Goal: Task Accomplishment & Management: Manage account settings

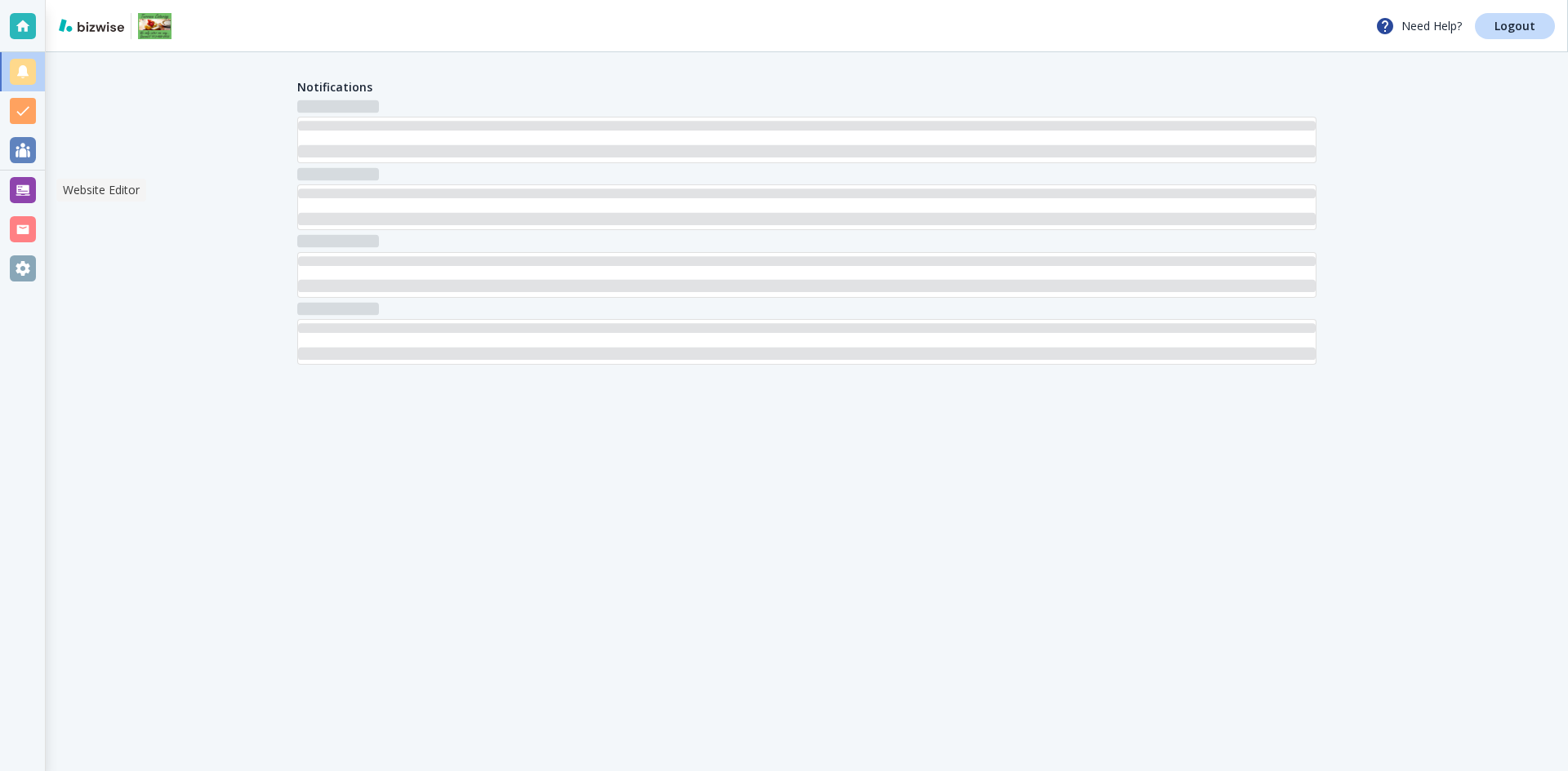
click at [19, 199] on div at bounding box center [23, 190] width 26 height 26
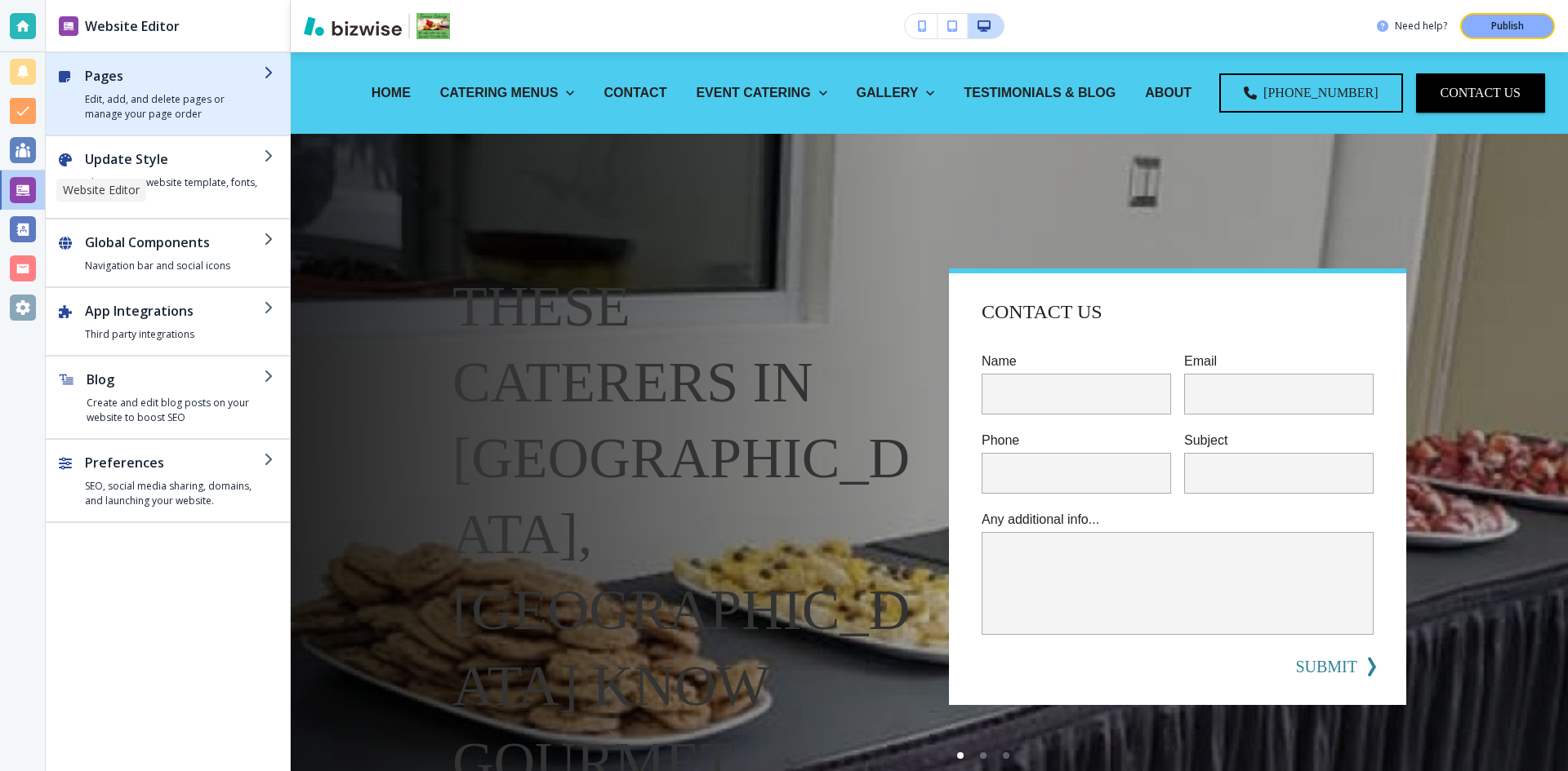
click at [107, 79] on h2 "Pages" at bounding box center [173, 75] width 178 height 19
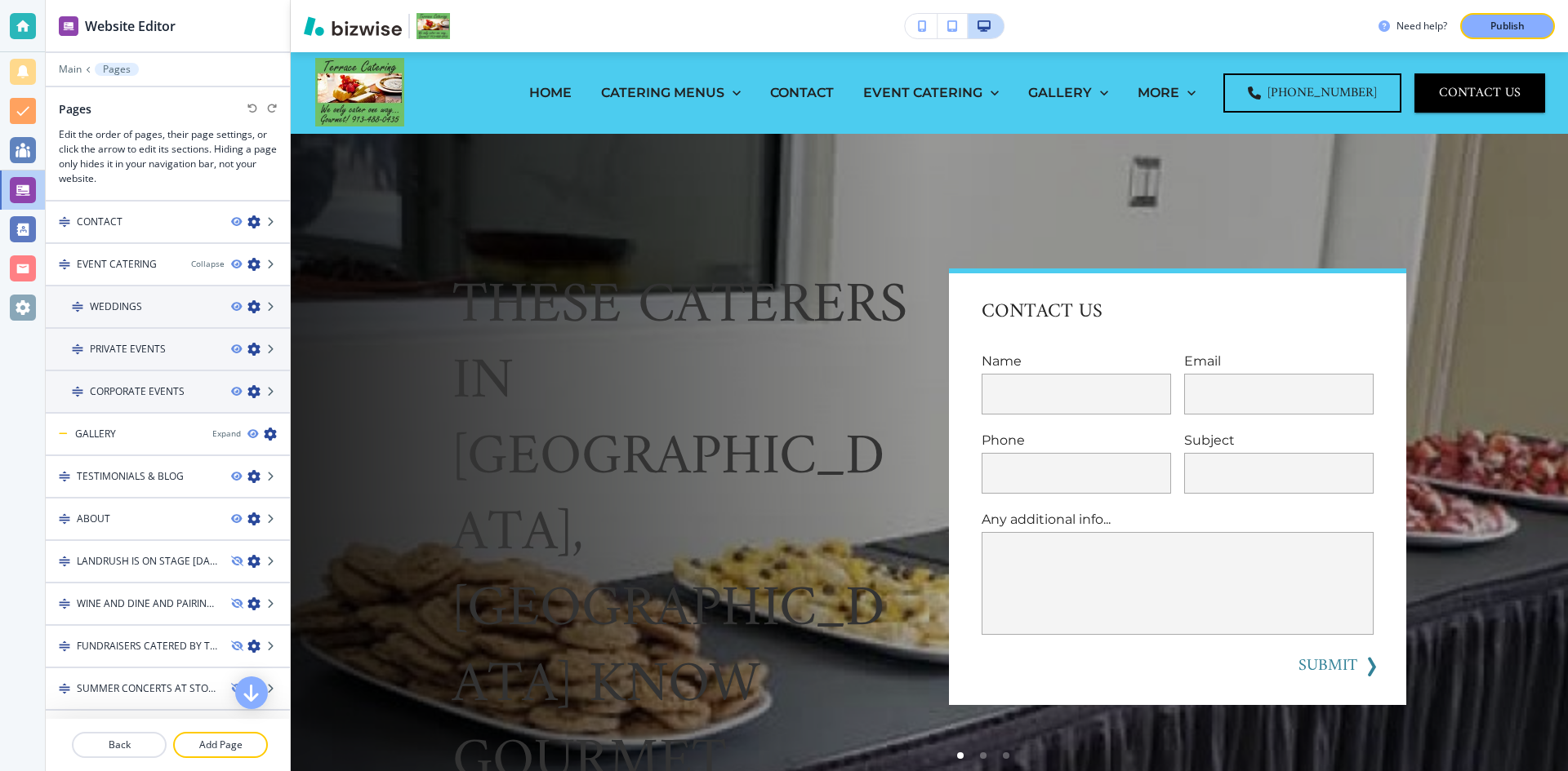
scroll to position [163, 0]
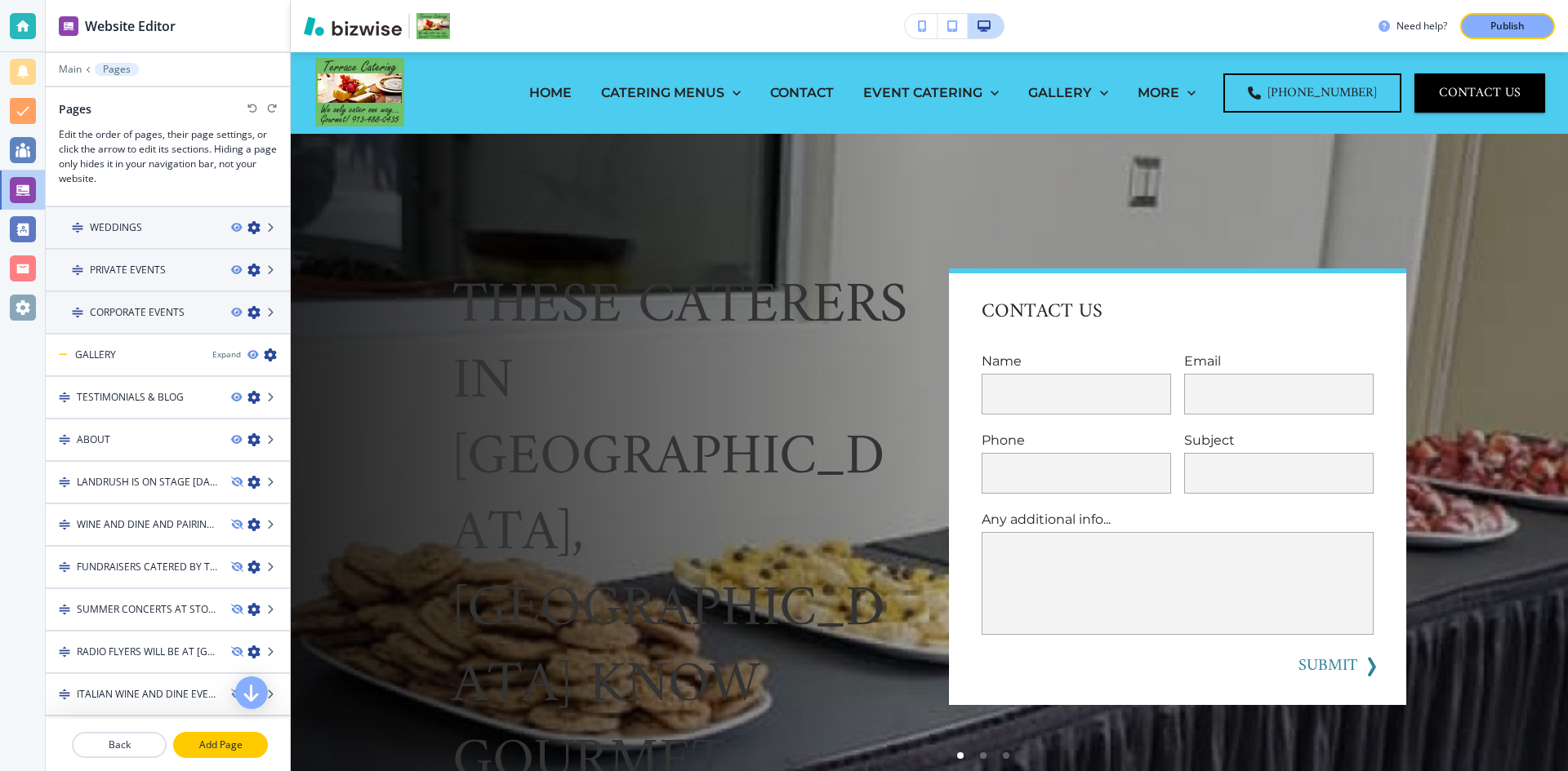
click at [227, 745] on p "Add Page" at bounding box center [221, 745] width 91 height 14
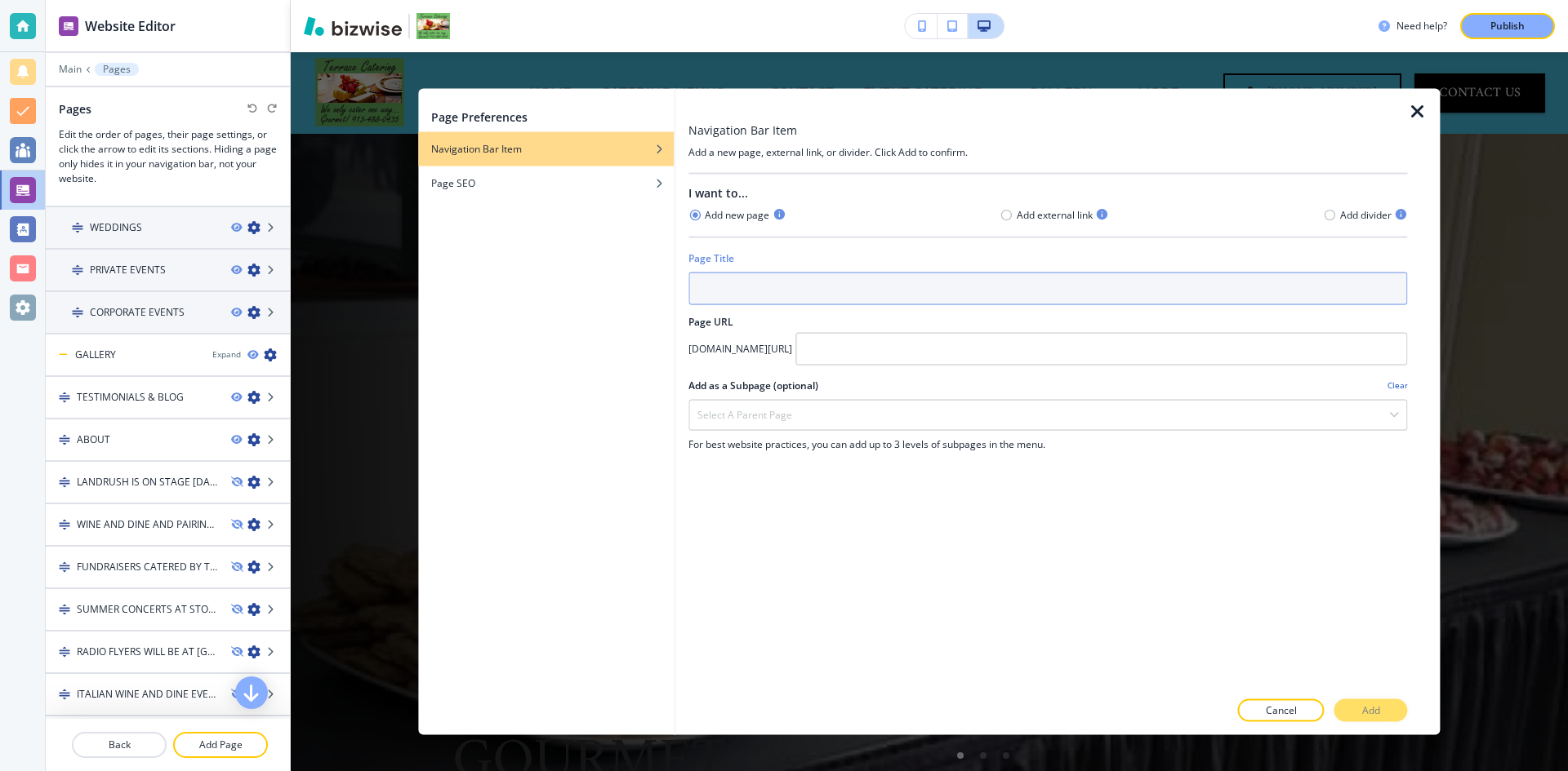
click at [745, 280] on input "text" at bounding box center [1048, 288] width 719 height 33
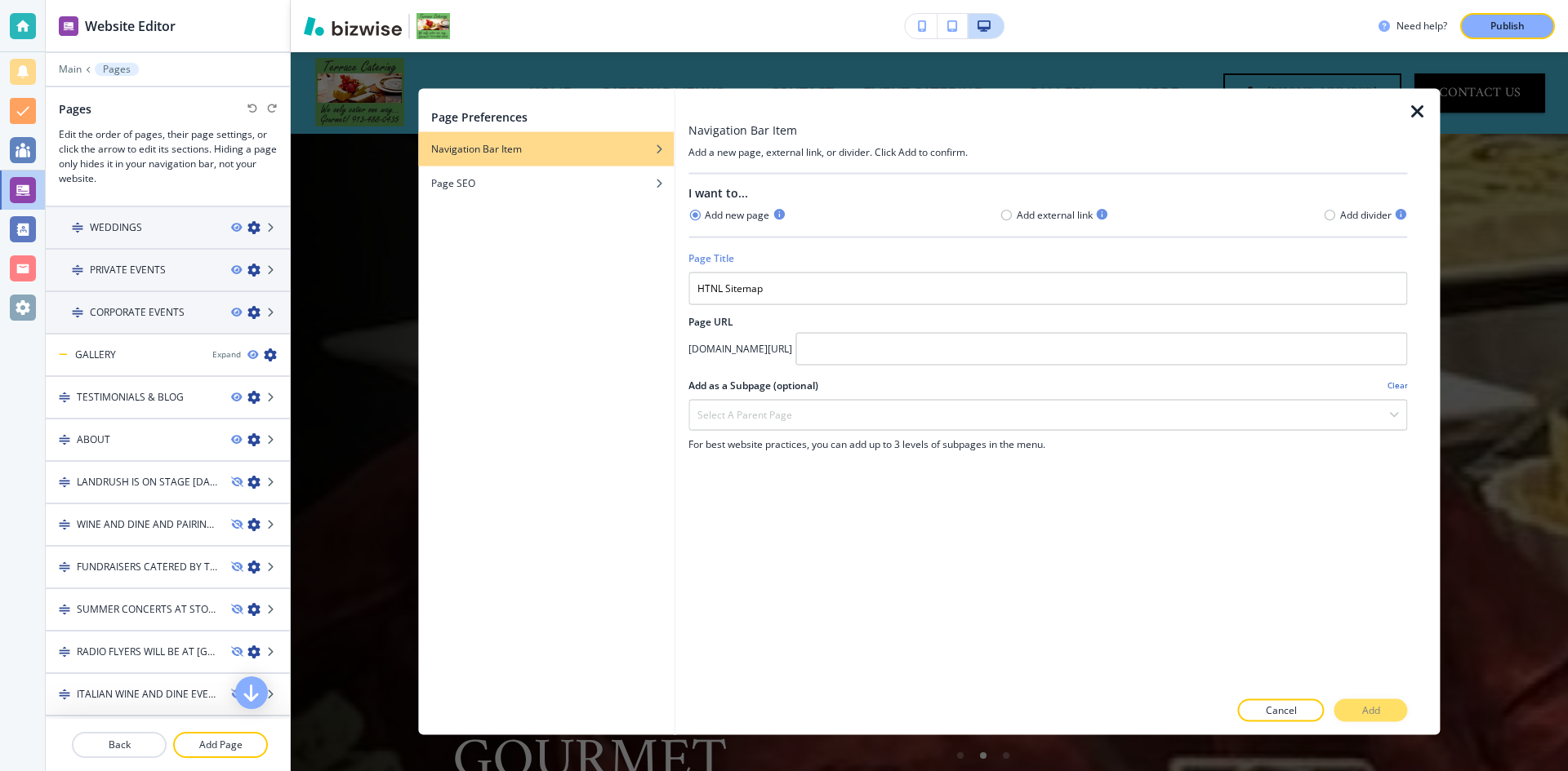
click at [671, 353] on div "Page Preferences Navigation Bar Item Page SEO" at bounding box center [546, 412] width 255 height 648
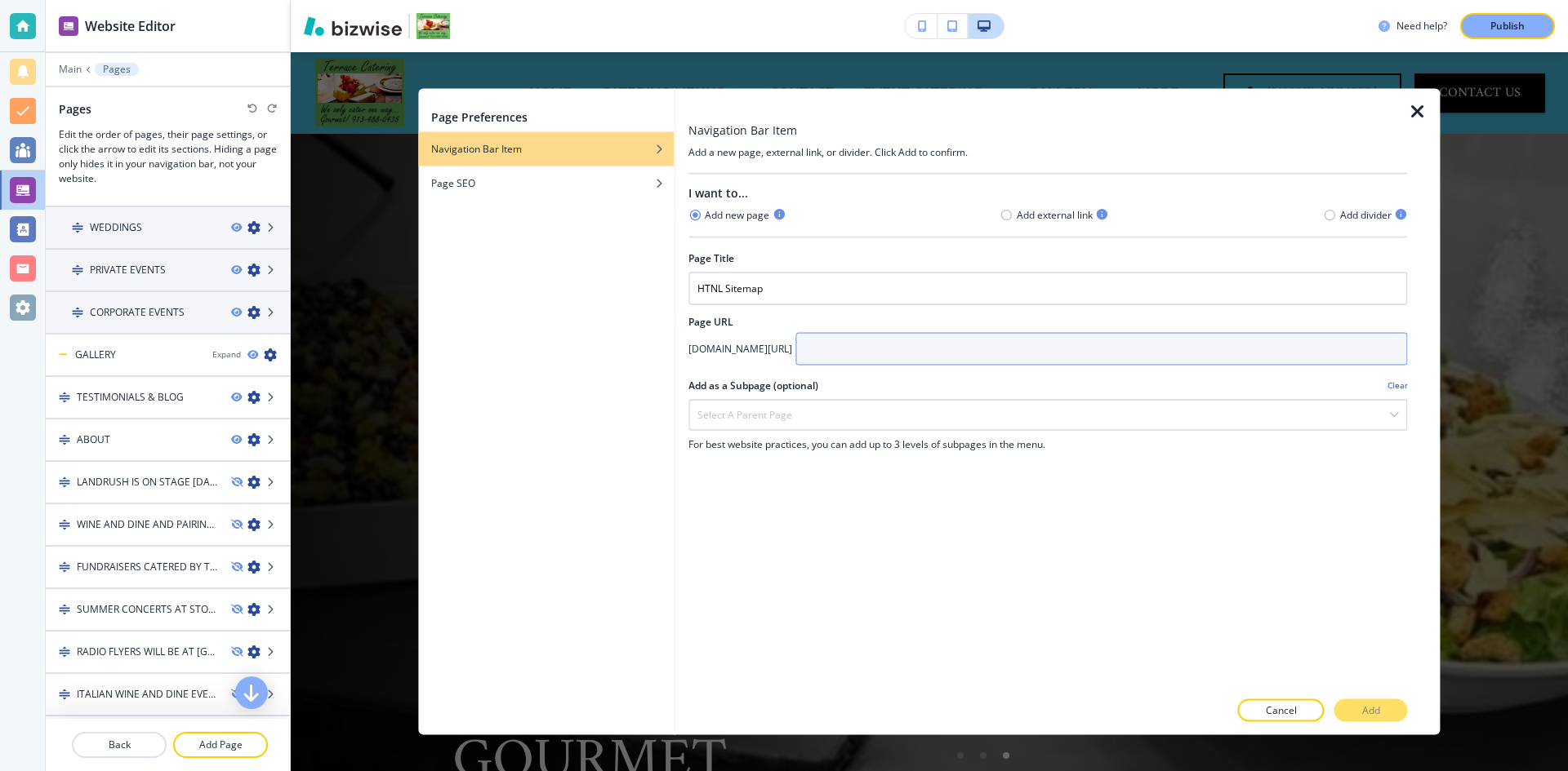
click at [849, 359] on input "text" at bounding box center [1100, 348] width 611 height 33
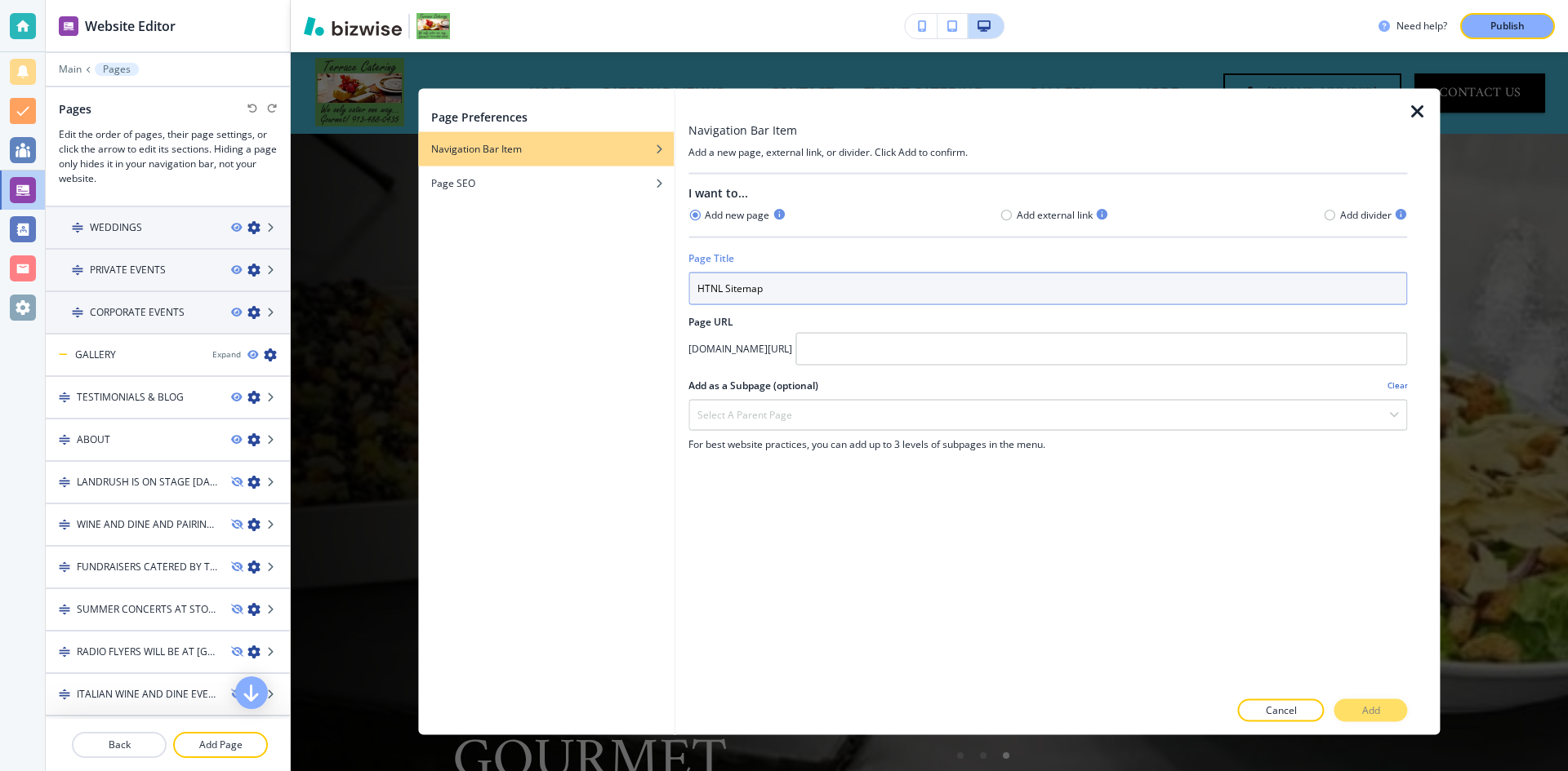
click at [715, 289] on input "HTNL Sitemap" at bounding box center [1048, 288] width 719 height 33
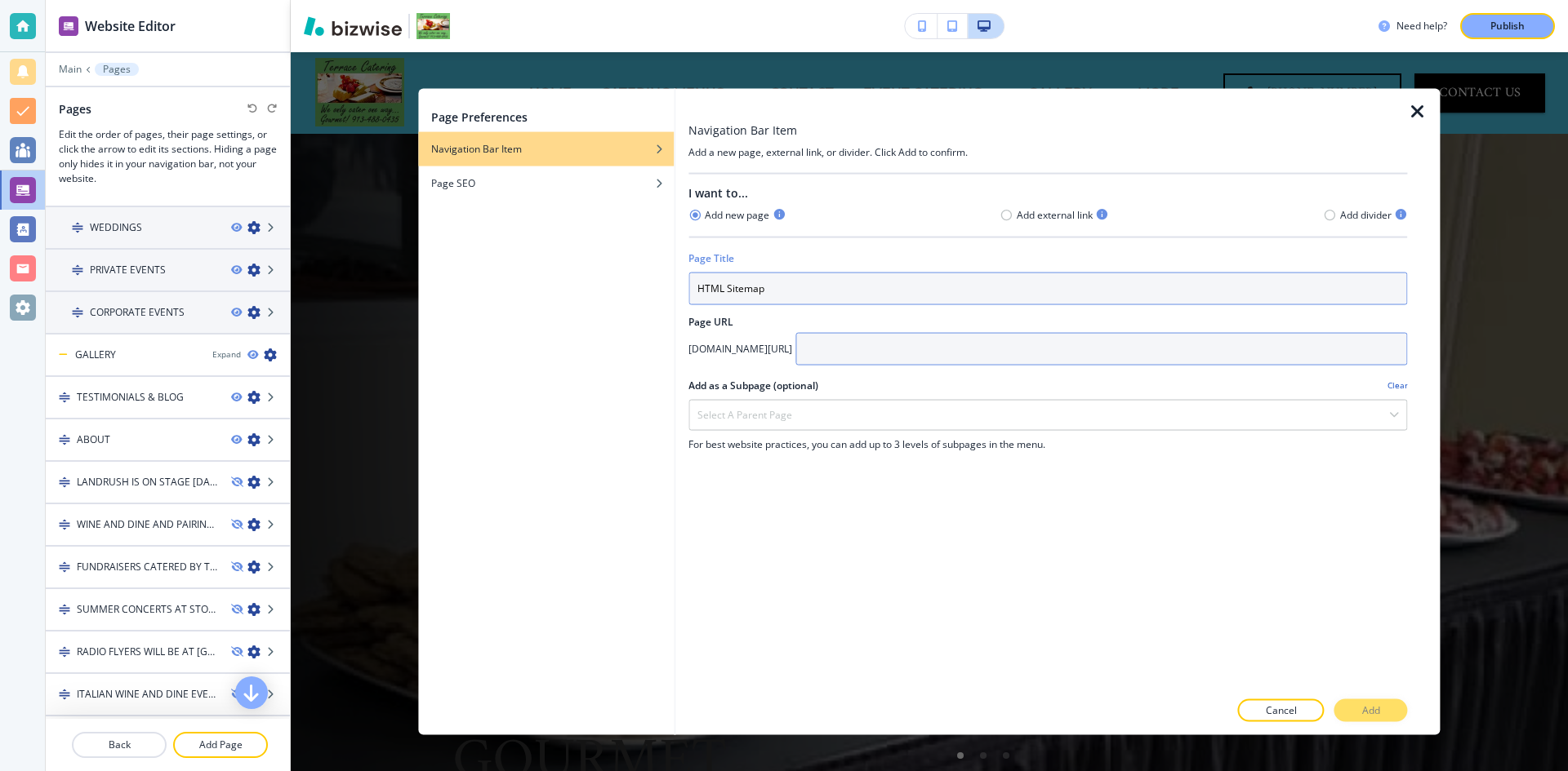
type input "HTML Sitemap"
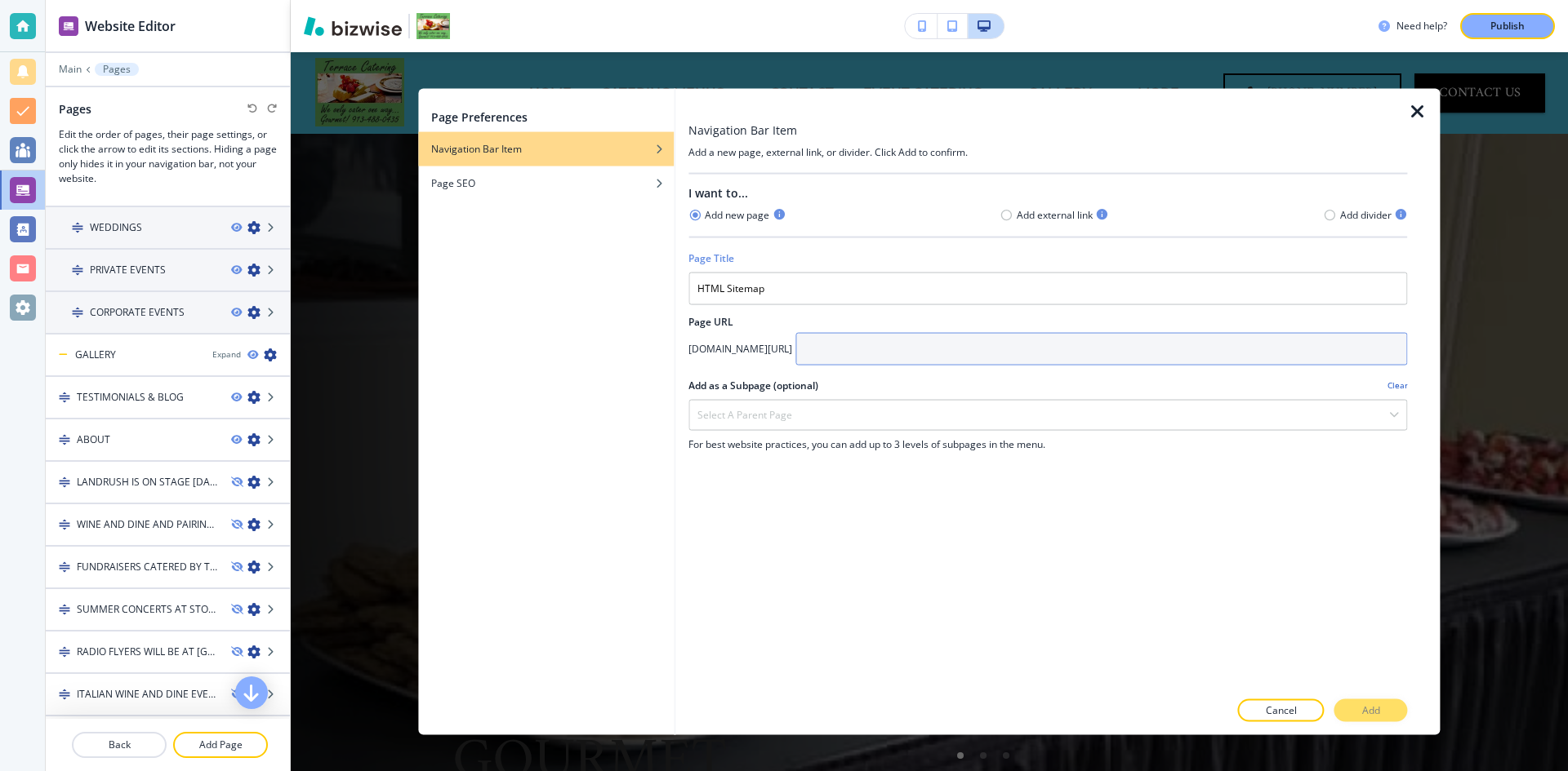
click at [826, 342] on input "text" at bounding box center [1100, 348] width 611 height 33
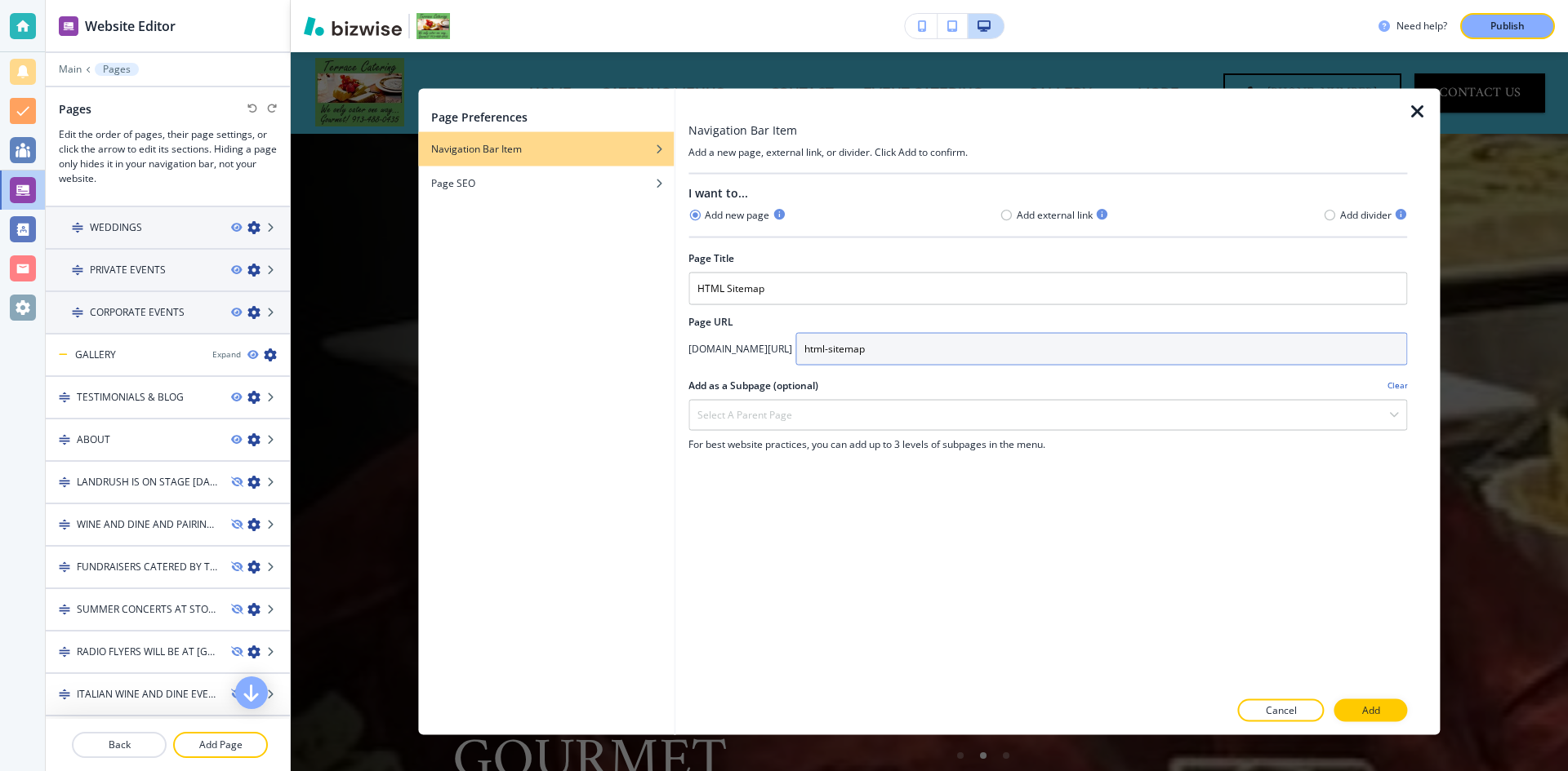
type input "html-sitemap"
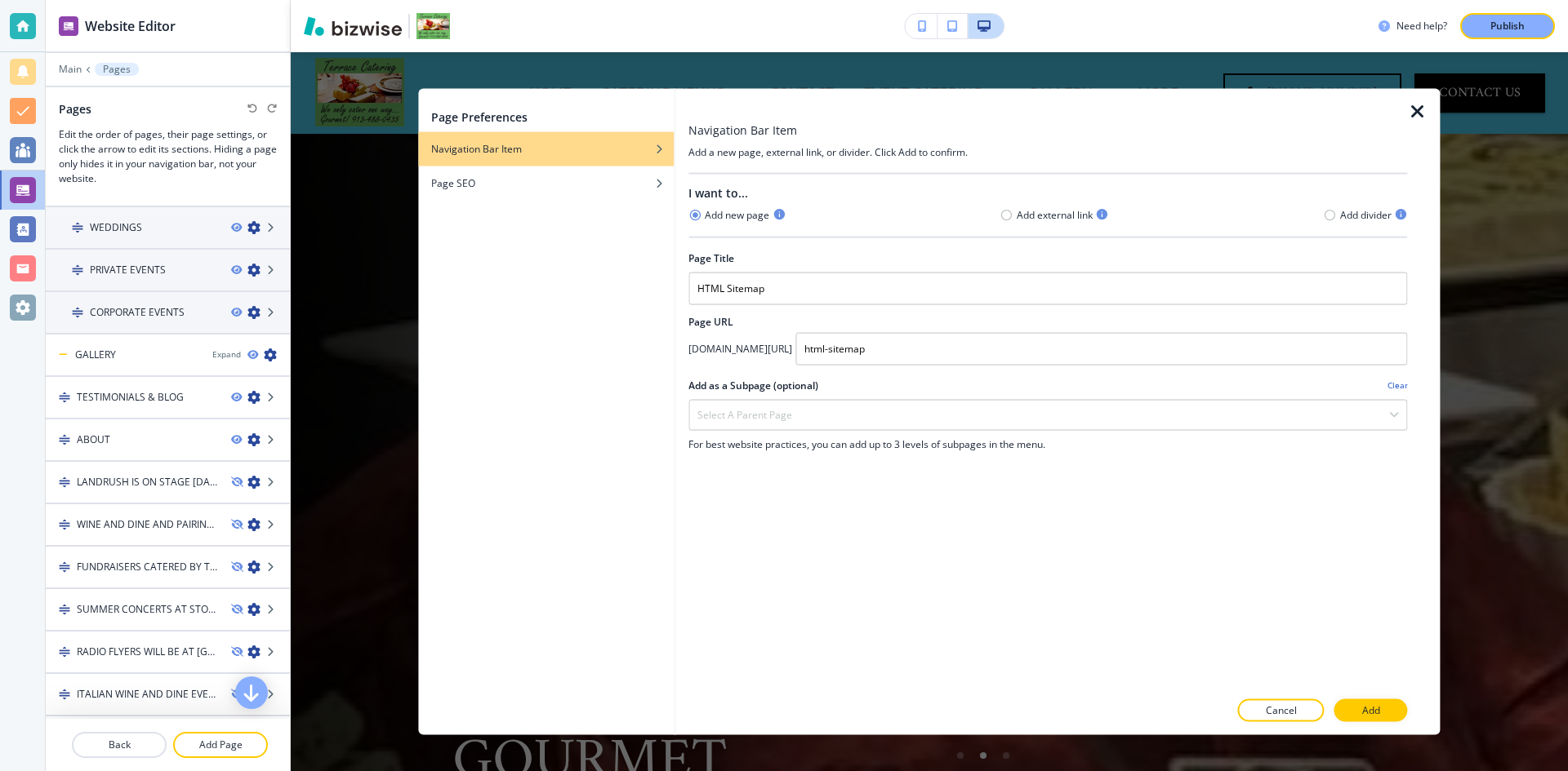
click at [675, 369] on div at bounding box center [681, 412] width 13 height 648
click at [1384, 709] on button "Add" at bounding box center [1371, 710] width 74 height 23
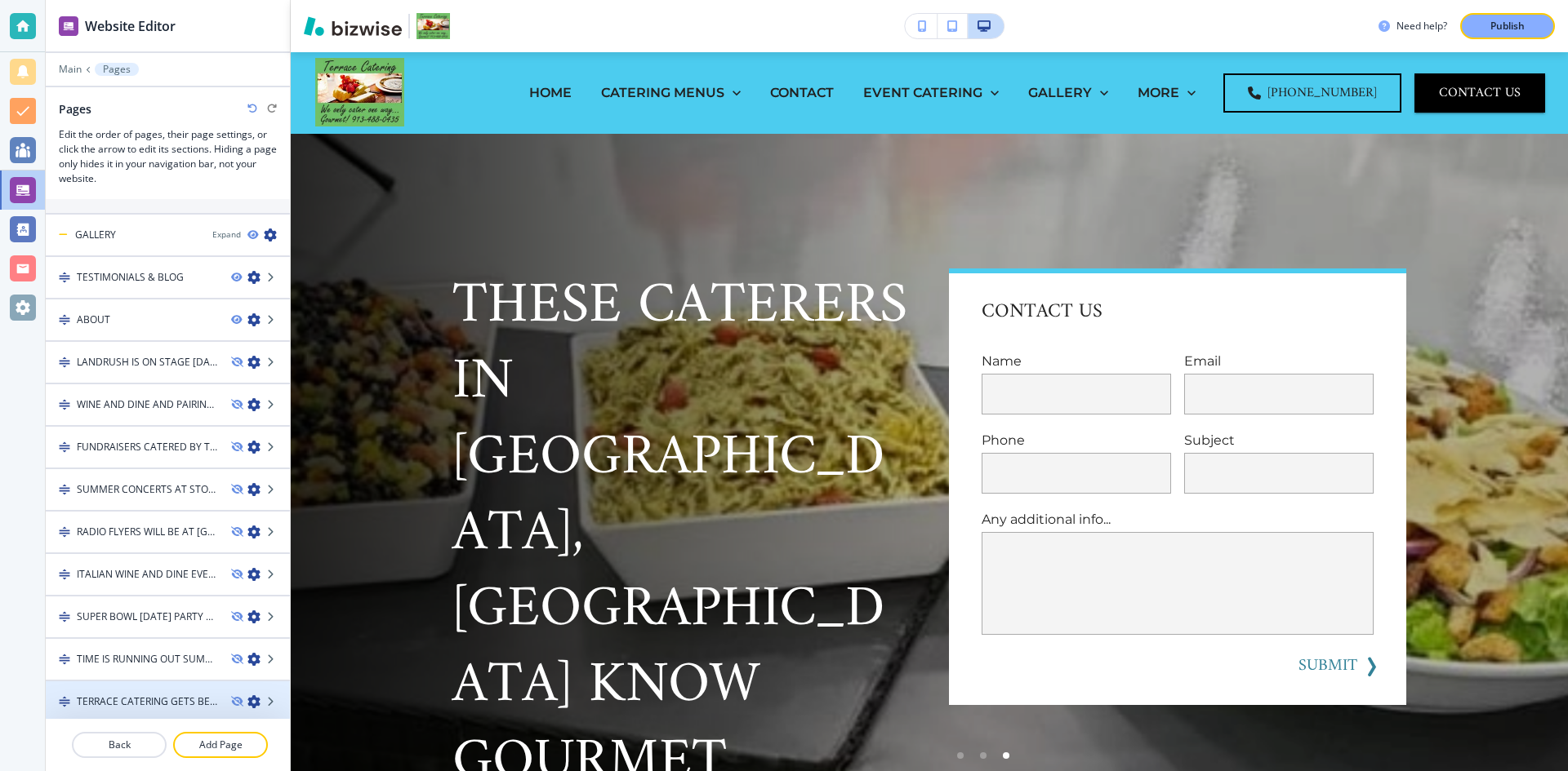
scroll to position [415, 0]
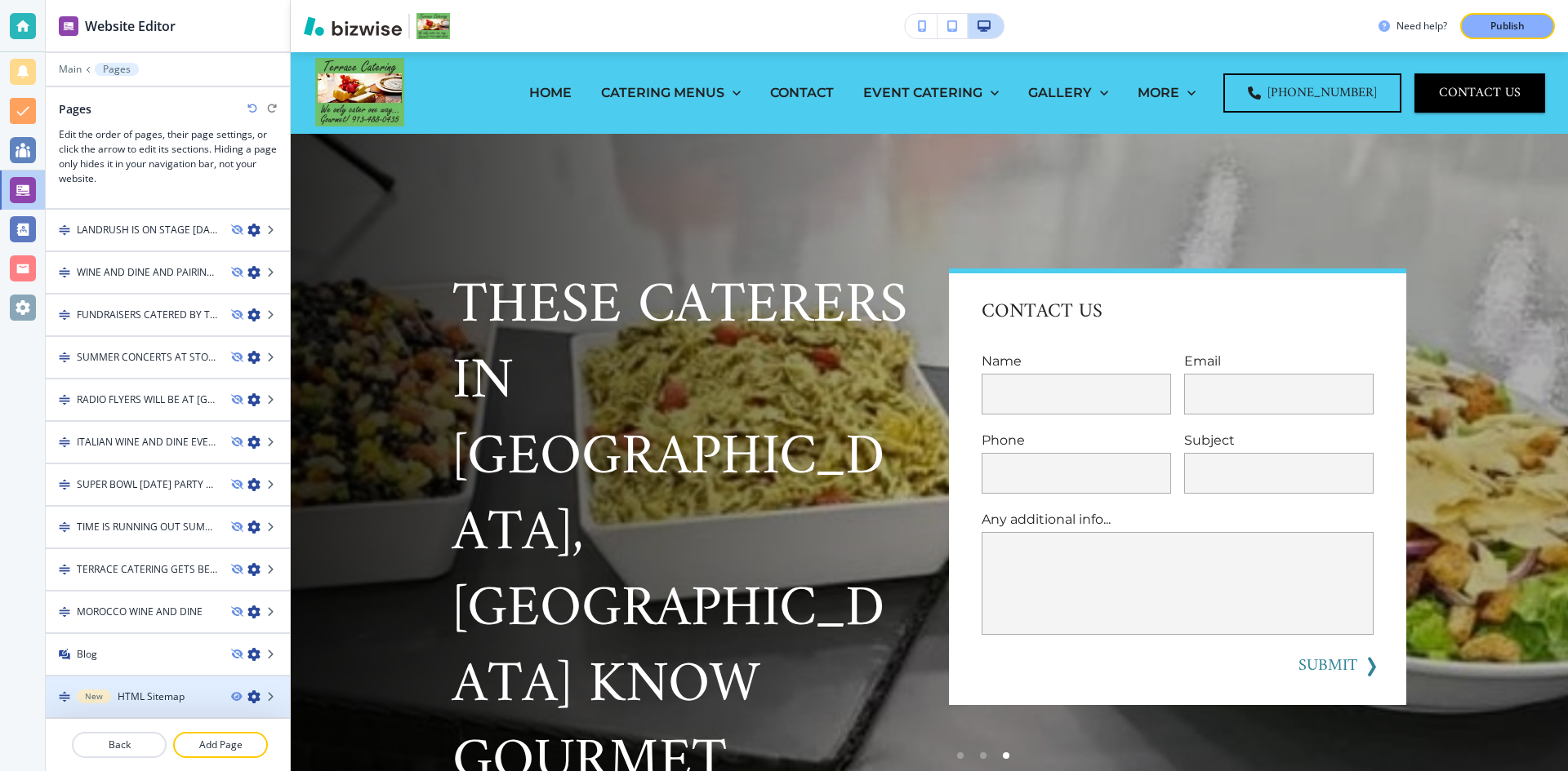
click at [176, 699] on h4 "HTML Sitemap" at bounding box center [151, 697] width 67 height 14
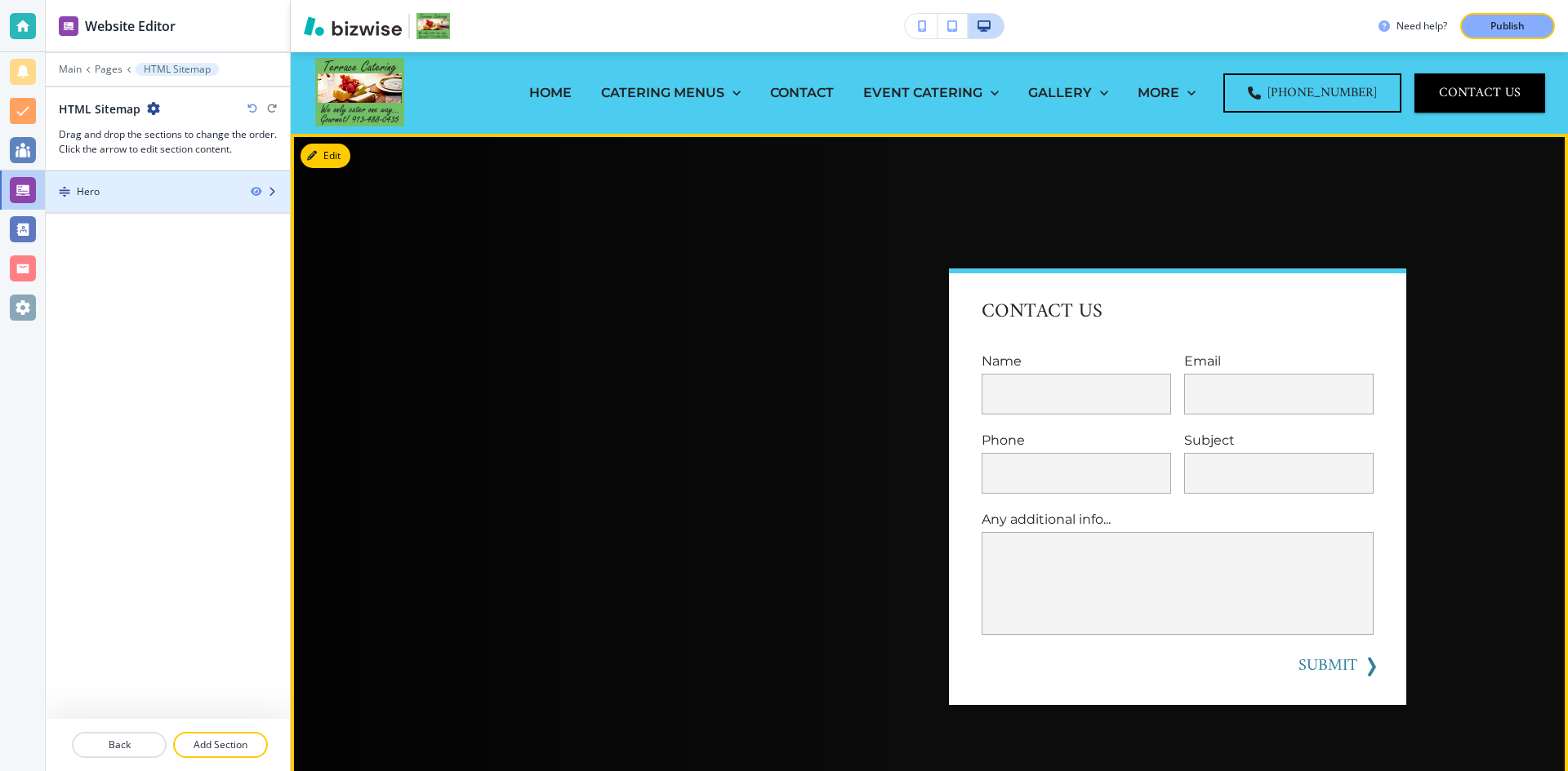
click at [271, 194] on icon "button" at bounding box center [272, 192] width 10 height 10
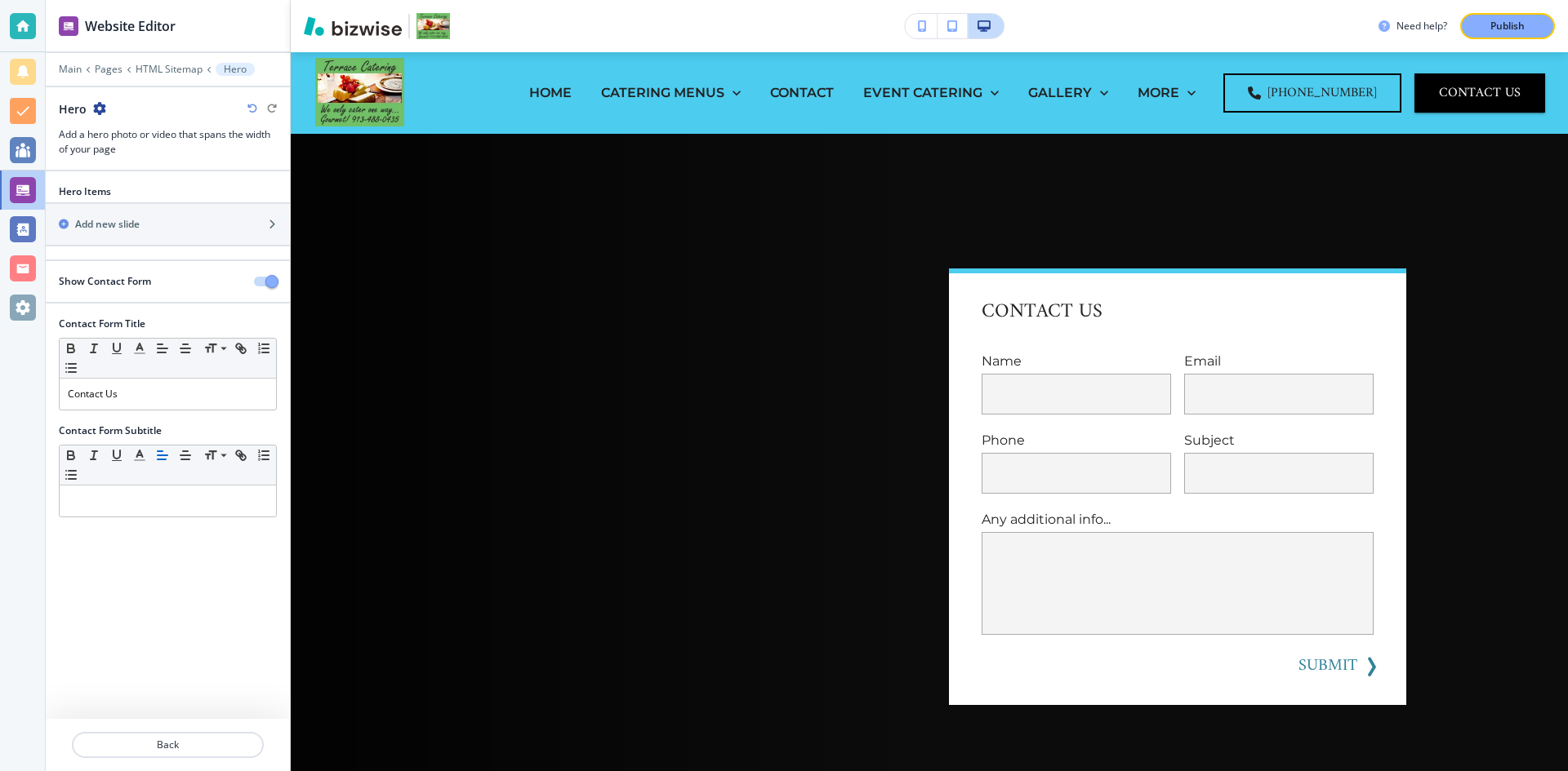
scroll to position [82, 0]
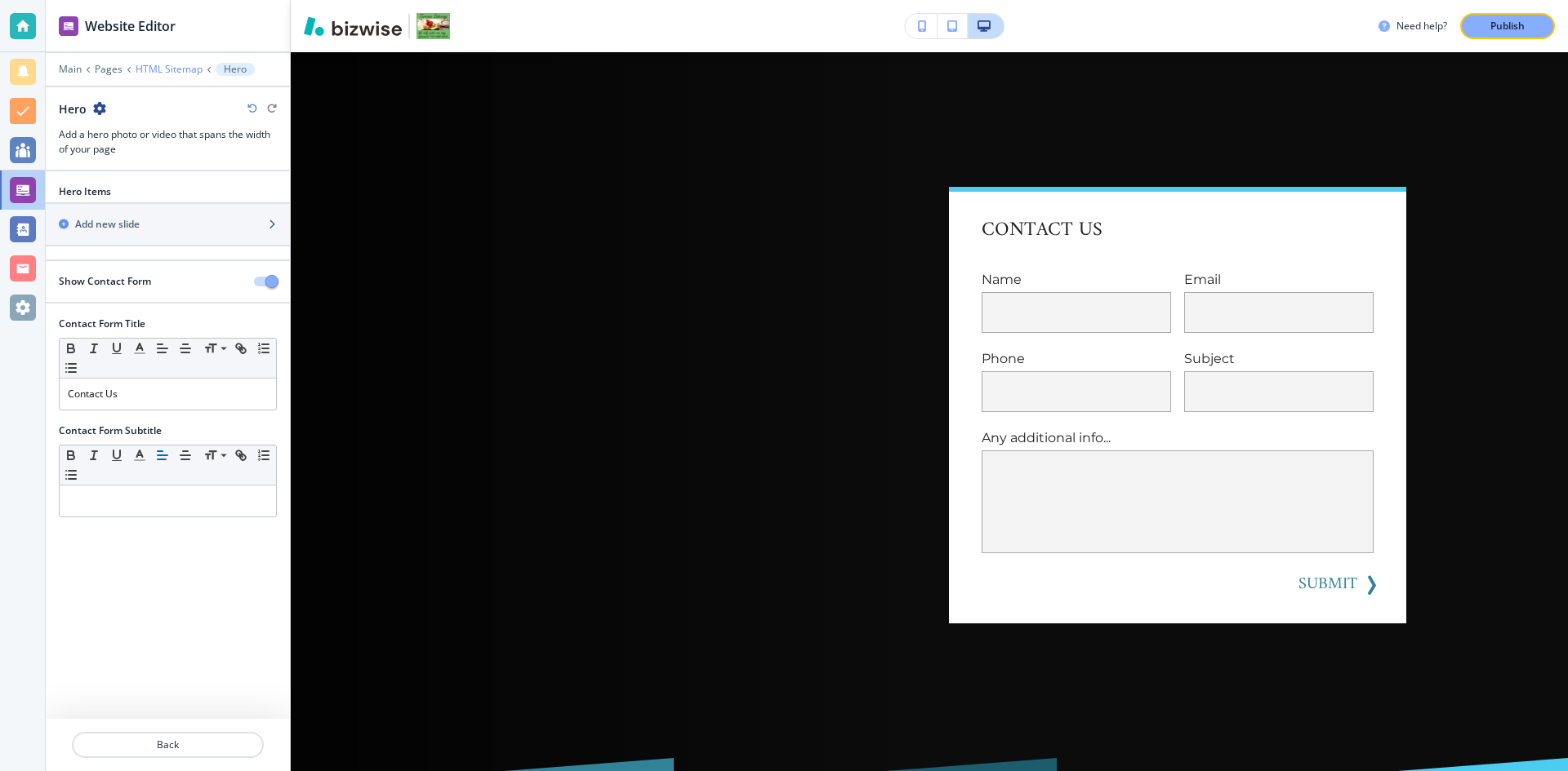
click at [151, 69] on p "HTML Sitemap" at bounding box center [168, 69] width 67 height 12
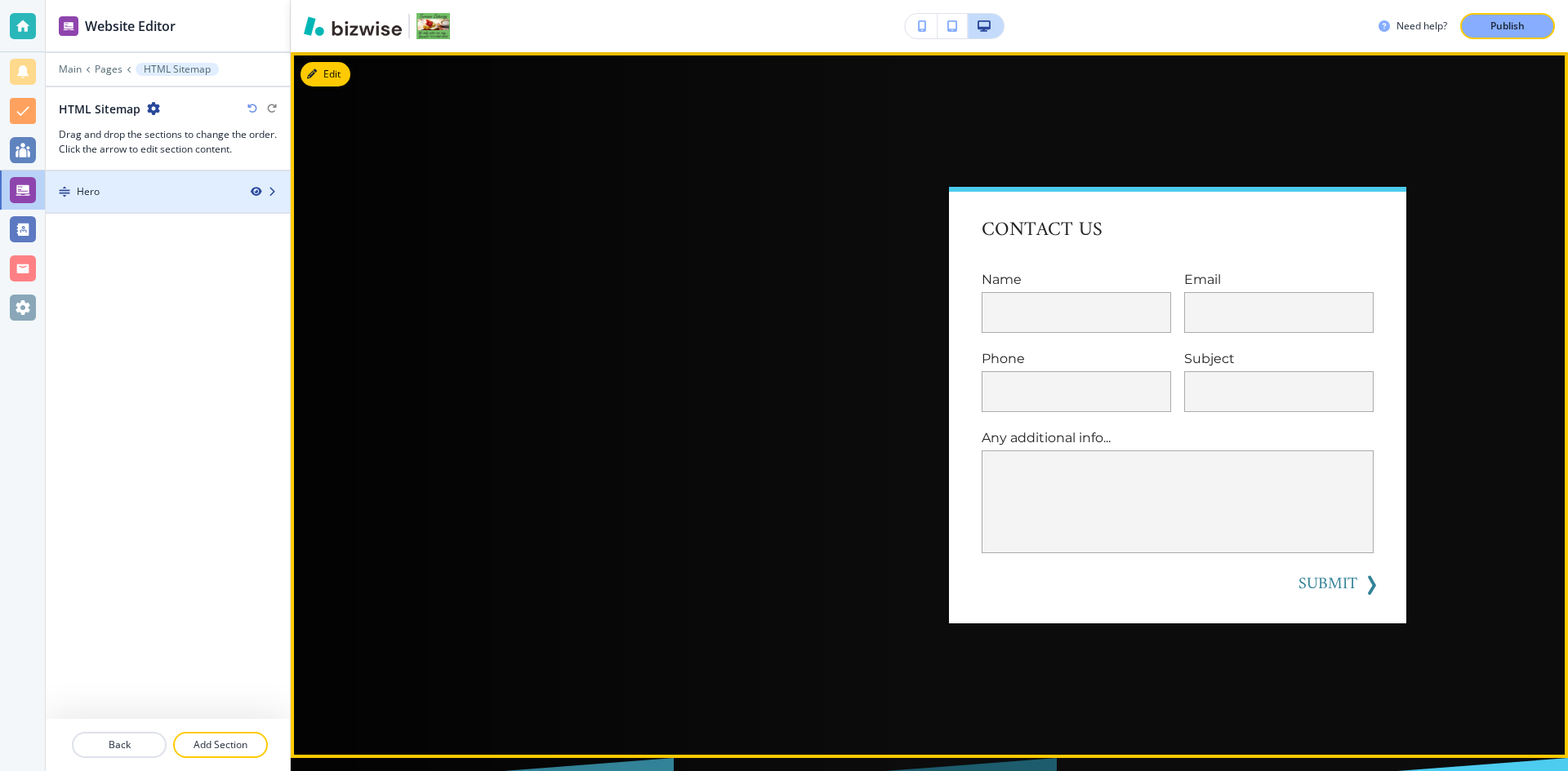
click at [255, 190] on icon "button" at bounding box center [255, 192] width 10 height 10
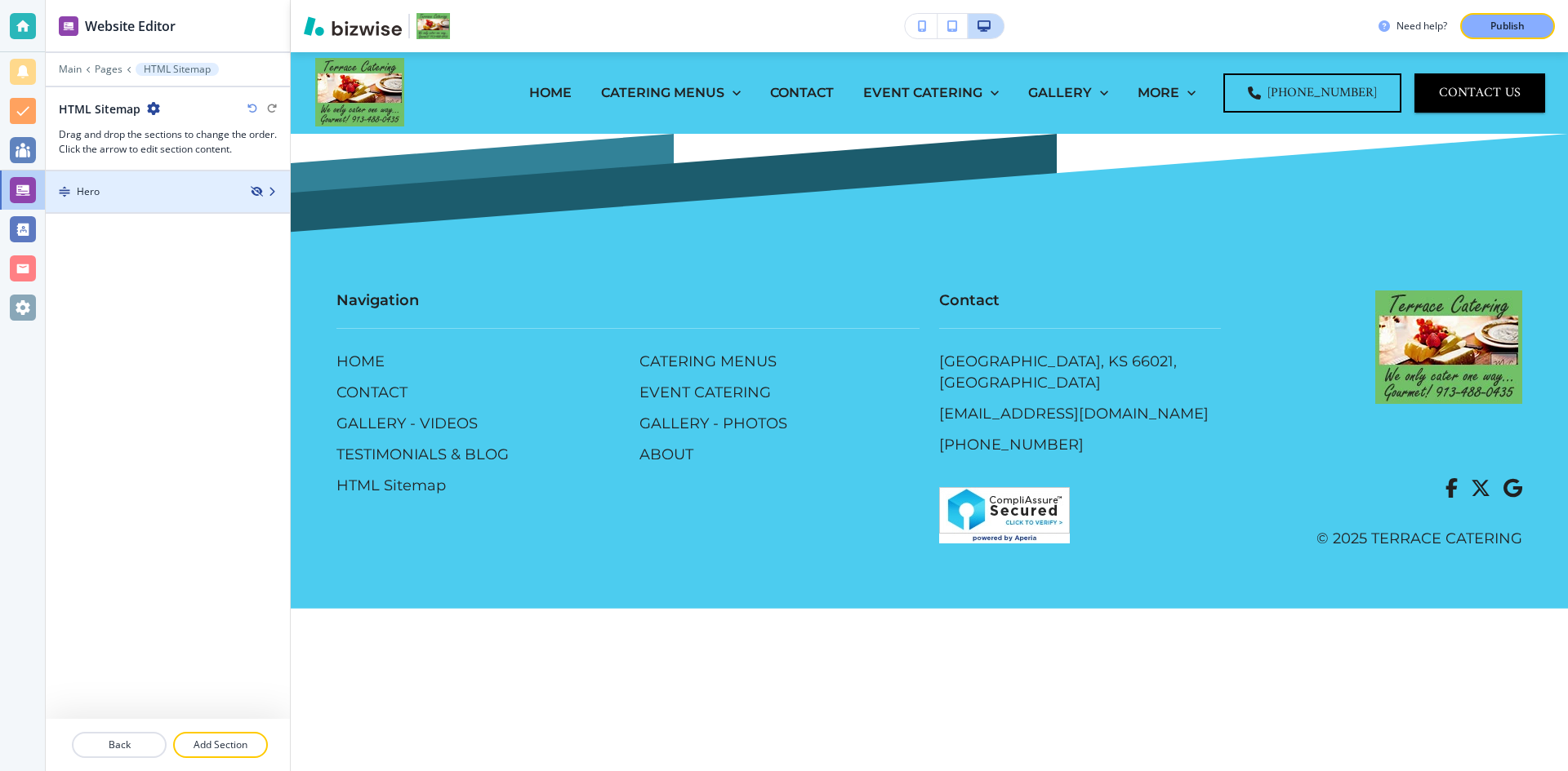
scroll to position [0, 0]
click at [255, 189] on icon "button" at bounding box center [255, 192] width 10 height 10
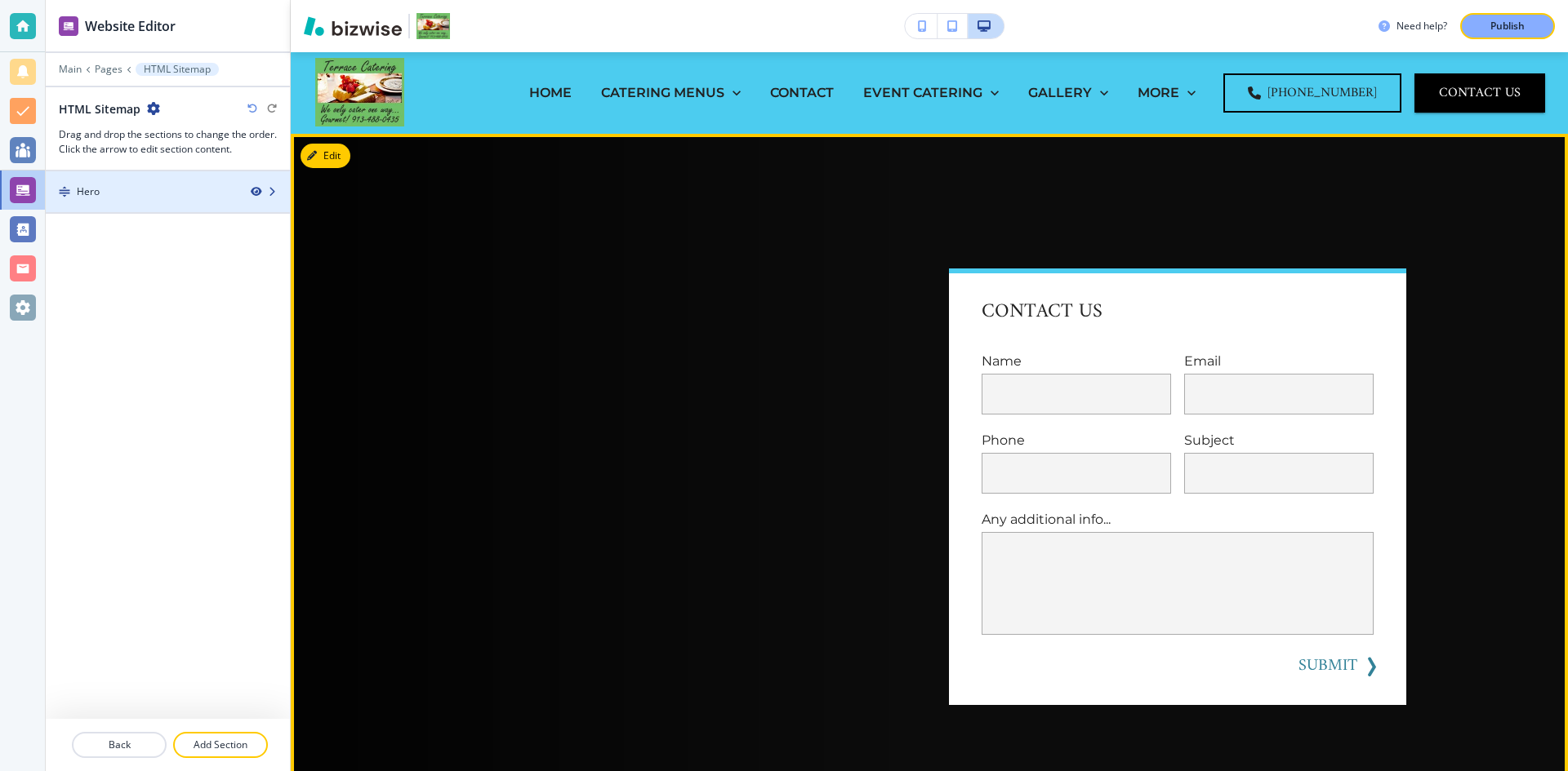
click at [260, 194] on icon "button" at bounding box center [255, 192] width 10 height 10
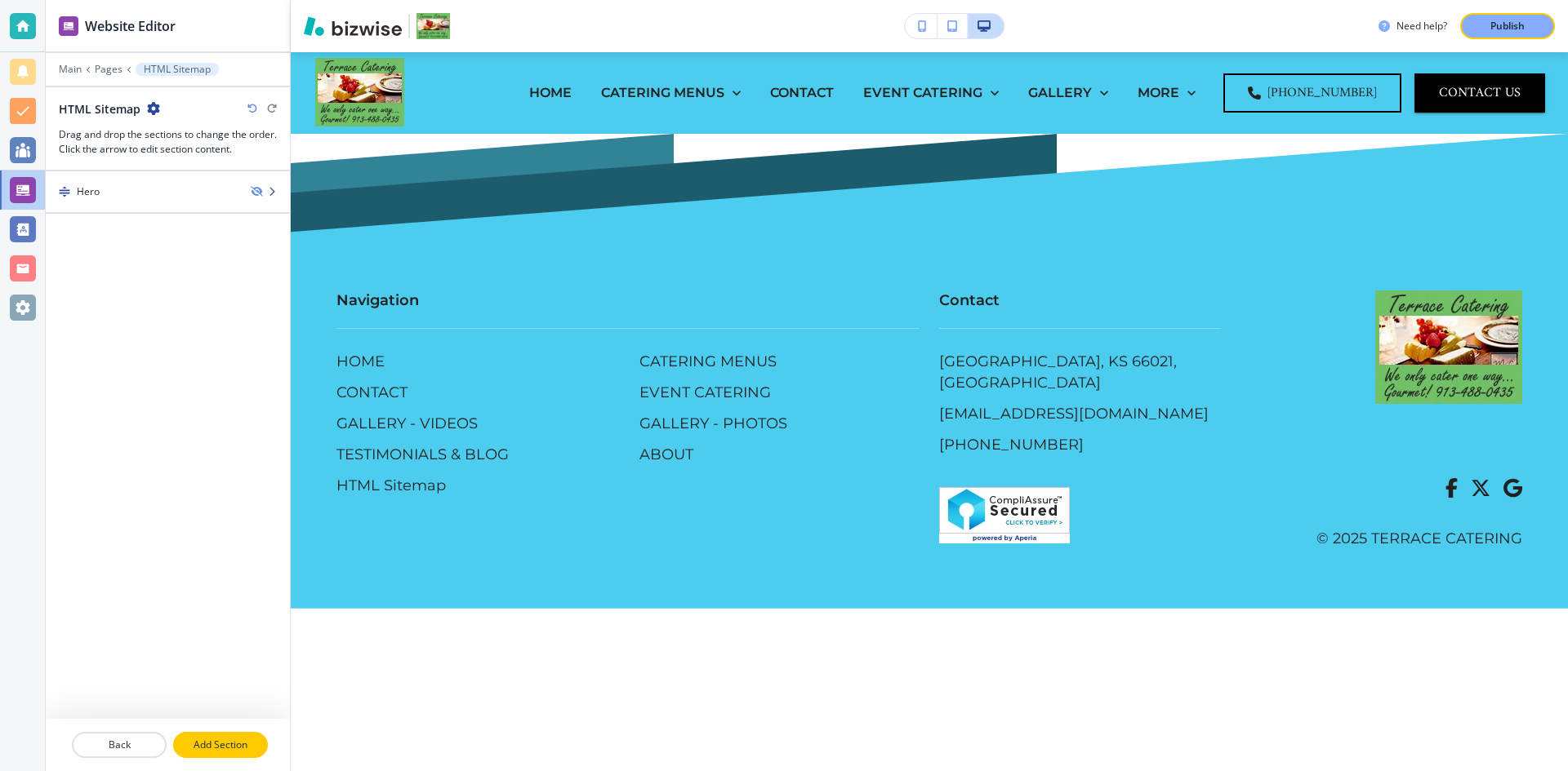
click at [219, 746] on p "Add Section" at bounding box center [221, 745] width 91 height 14
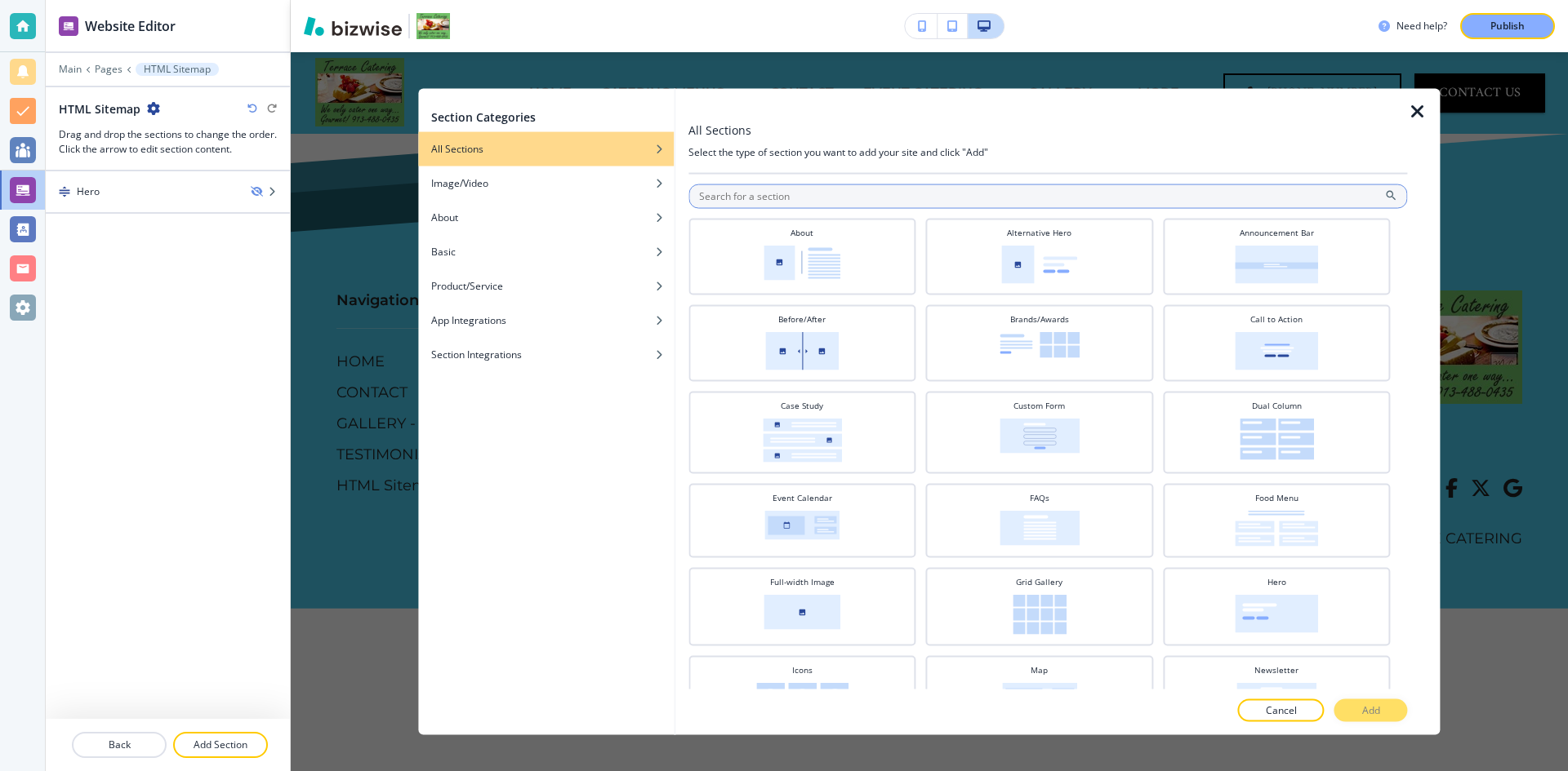
click at [759, 199] on input "text" at bounding box center [1048, 195] width 719 height 25
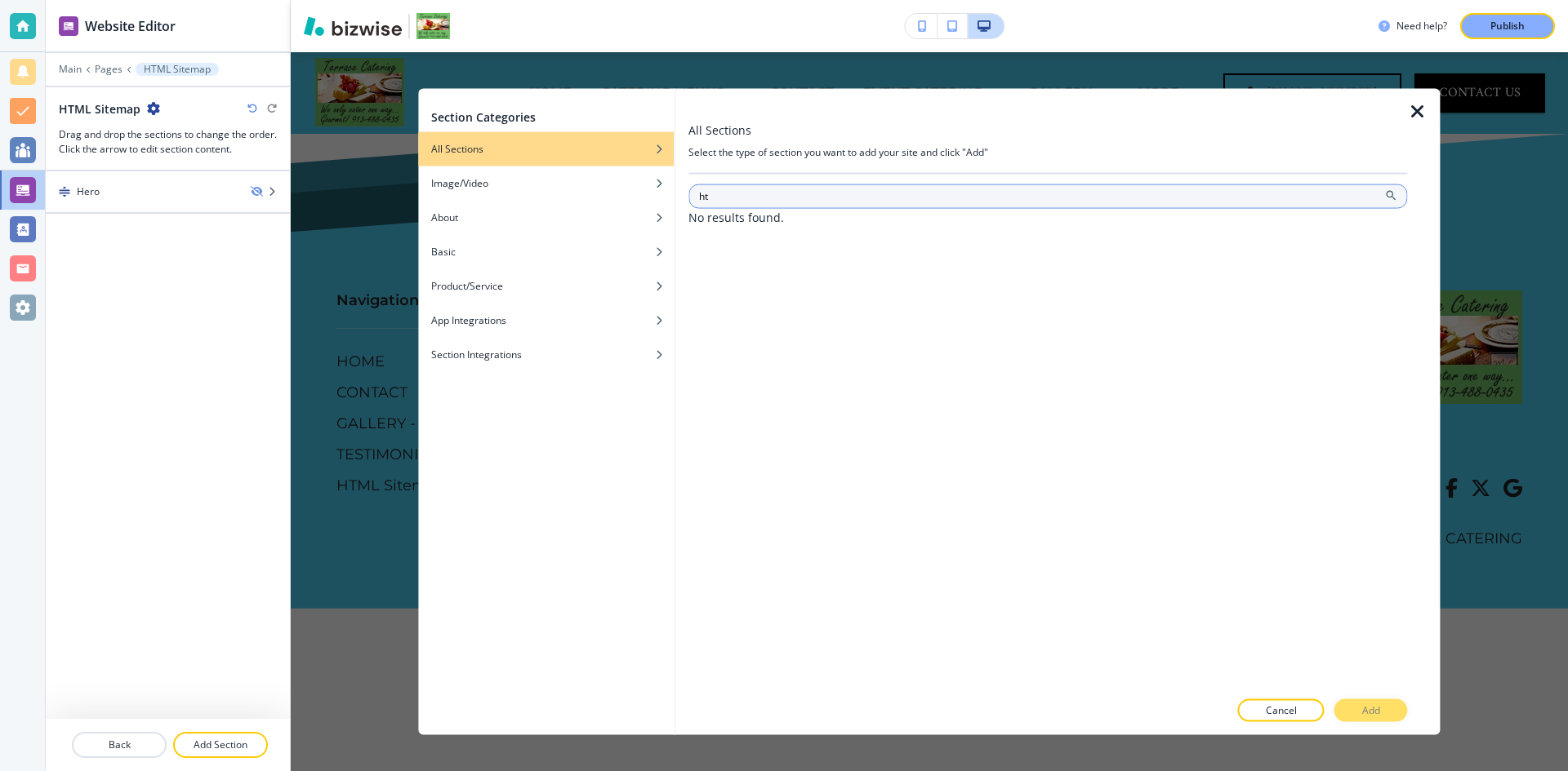
type input "h"
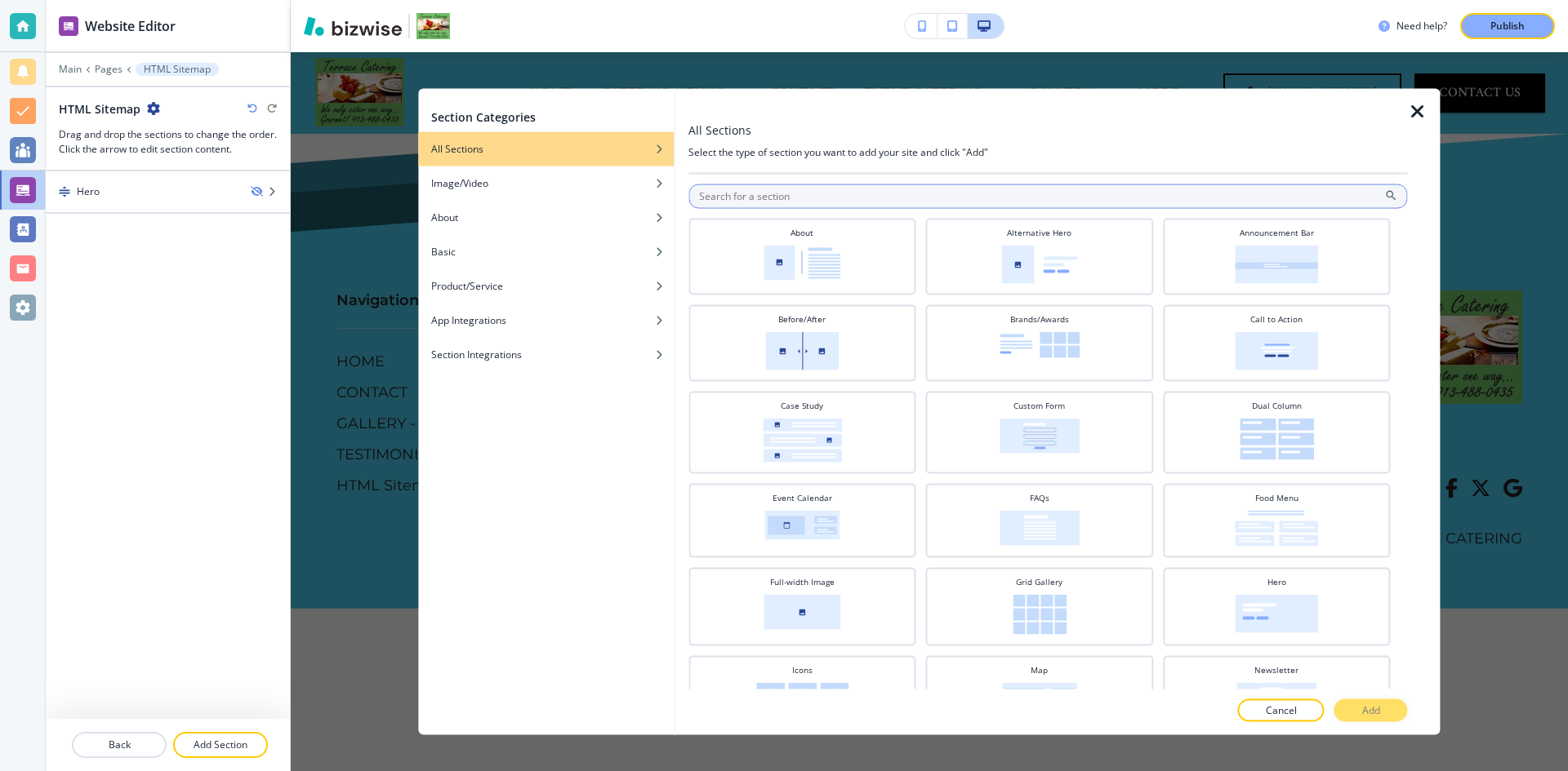
type input "s"
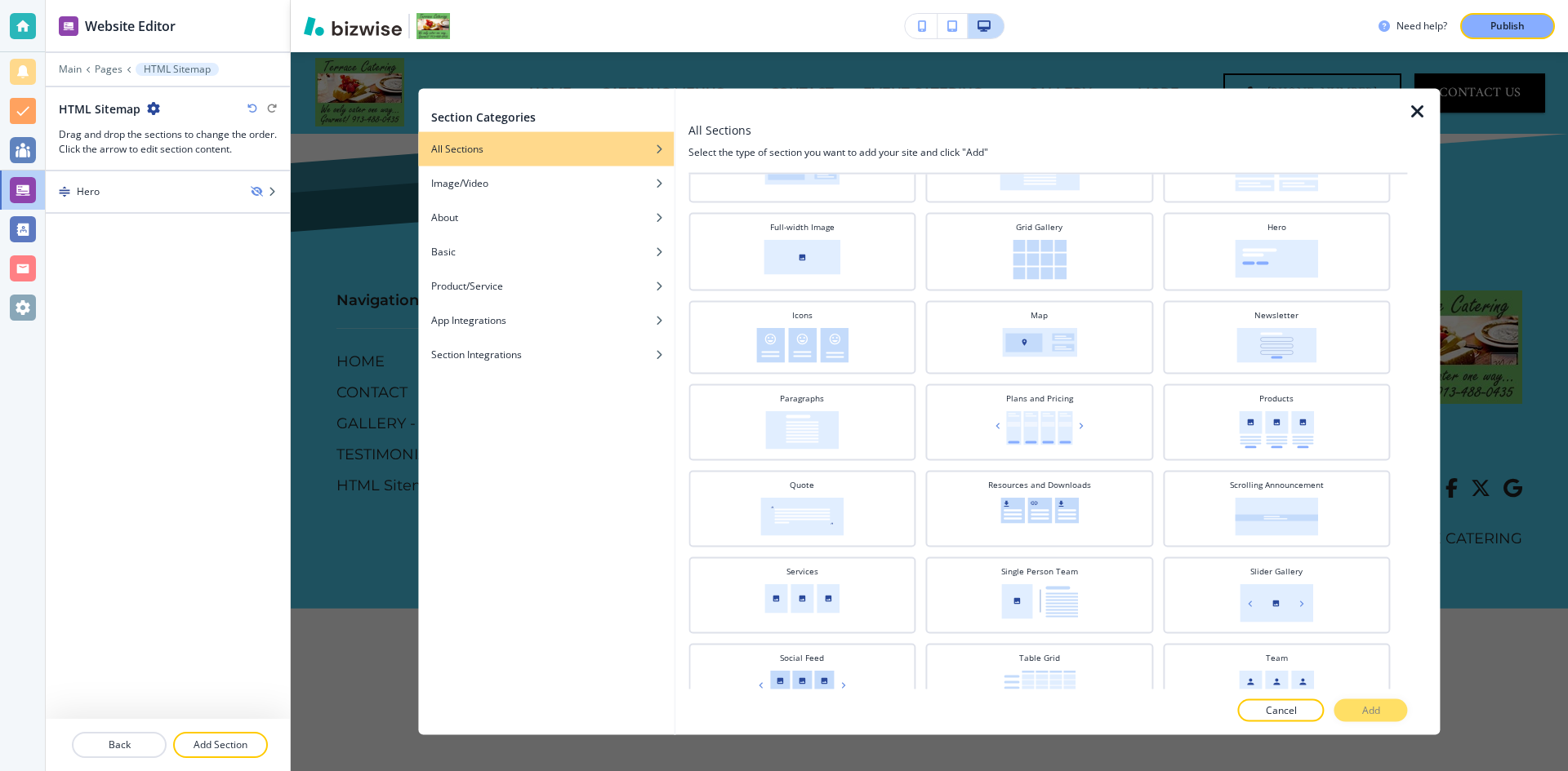
scroll to position [326, 0]
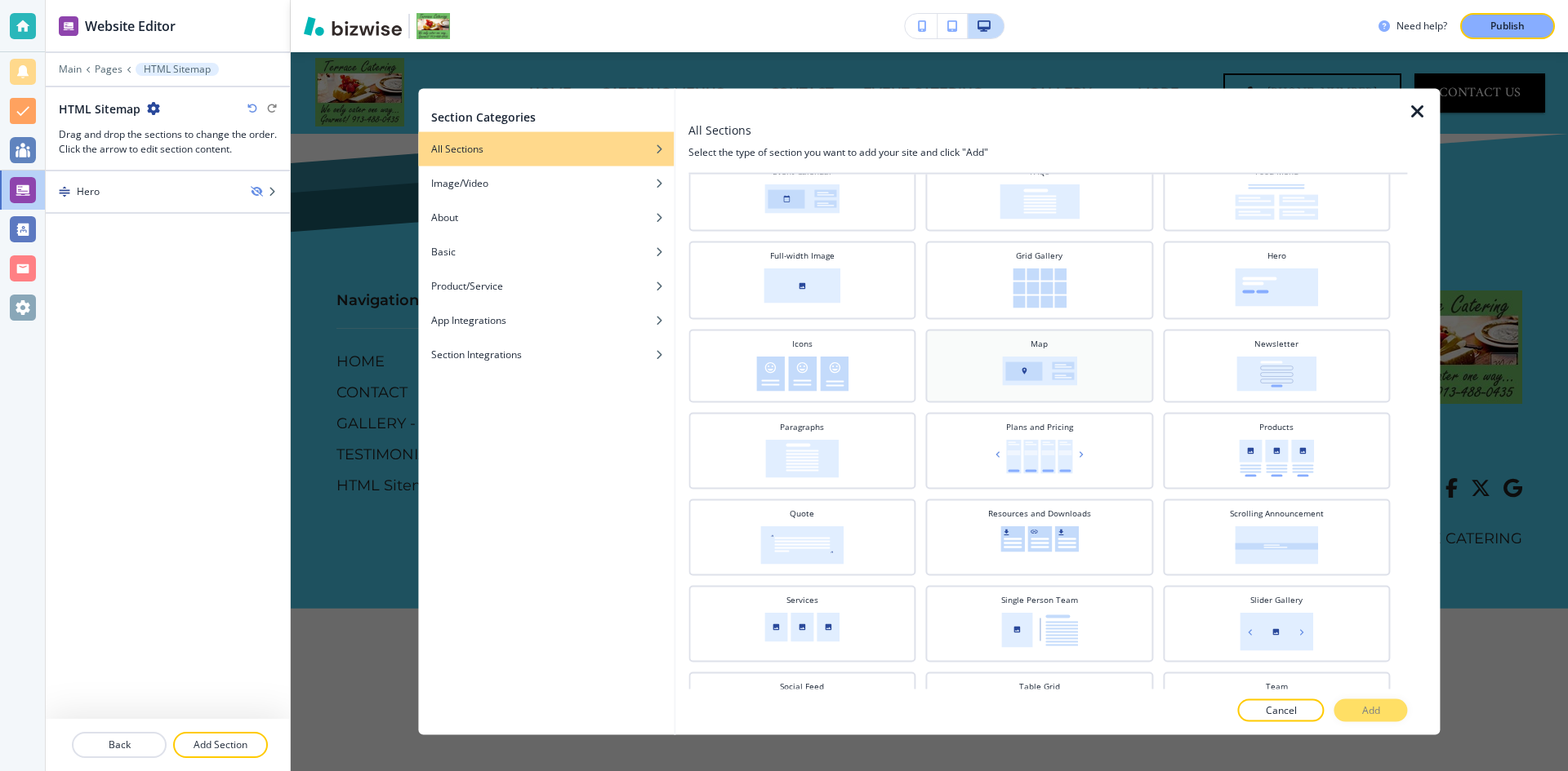
click at [1042, 366] on img at bounding box center [1039, 370] width 75 height 30
click at [1373, 708] on p "Add" at bounding box center [1371, 710] width 18 height 14
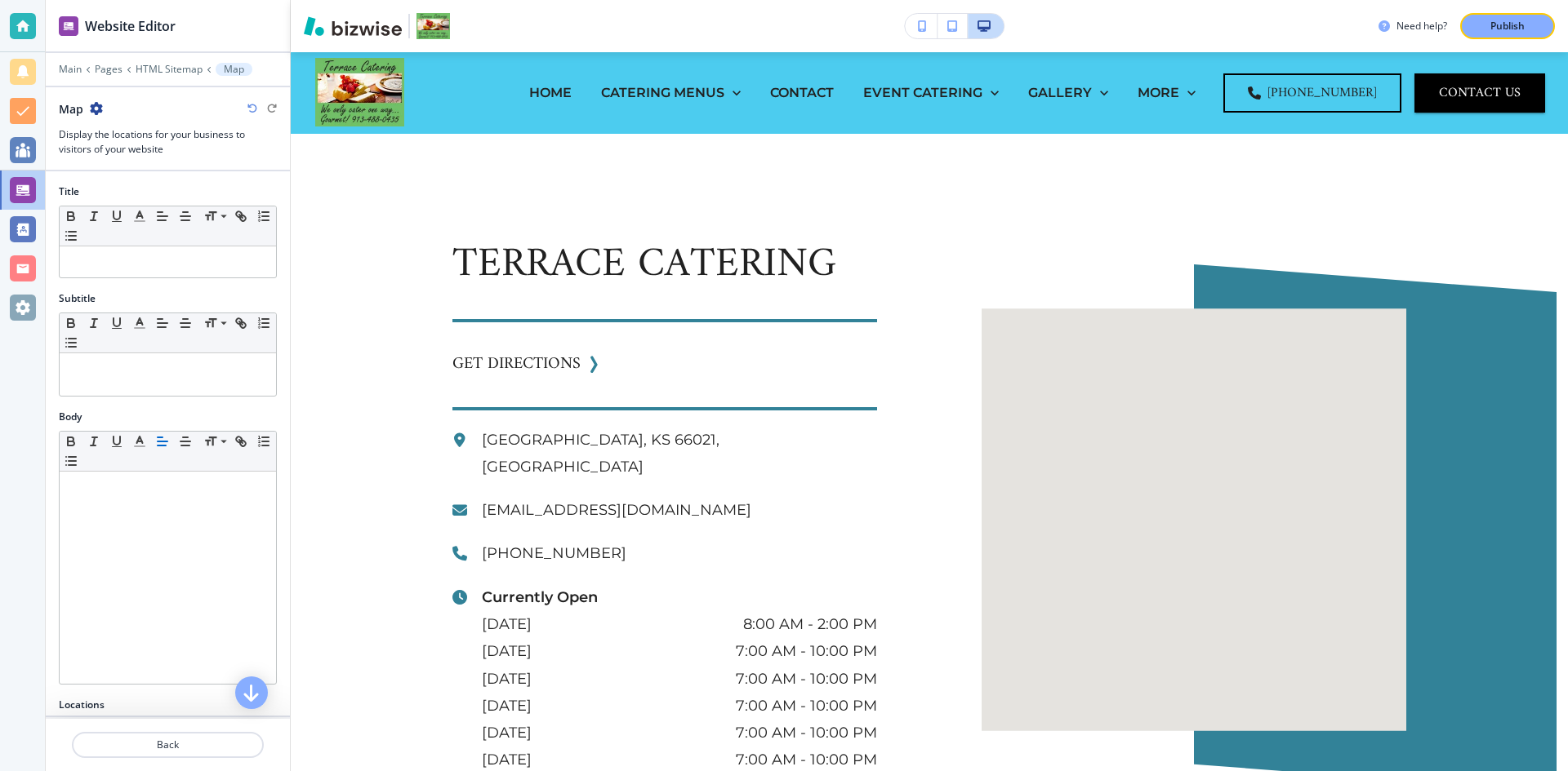
scroll to position [82, 0]
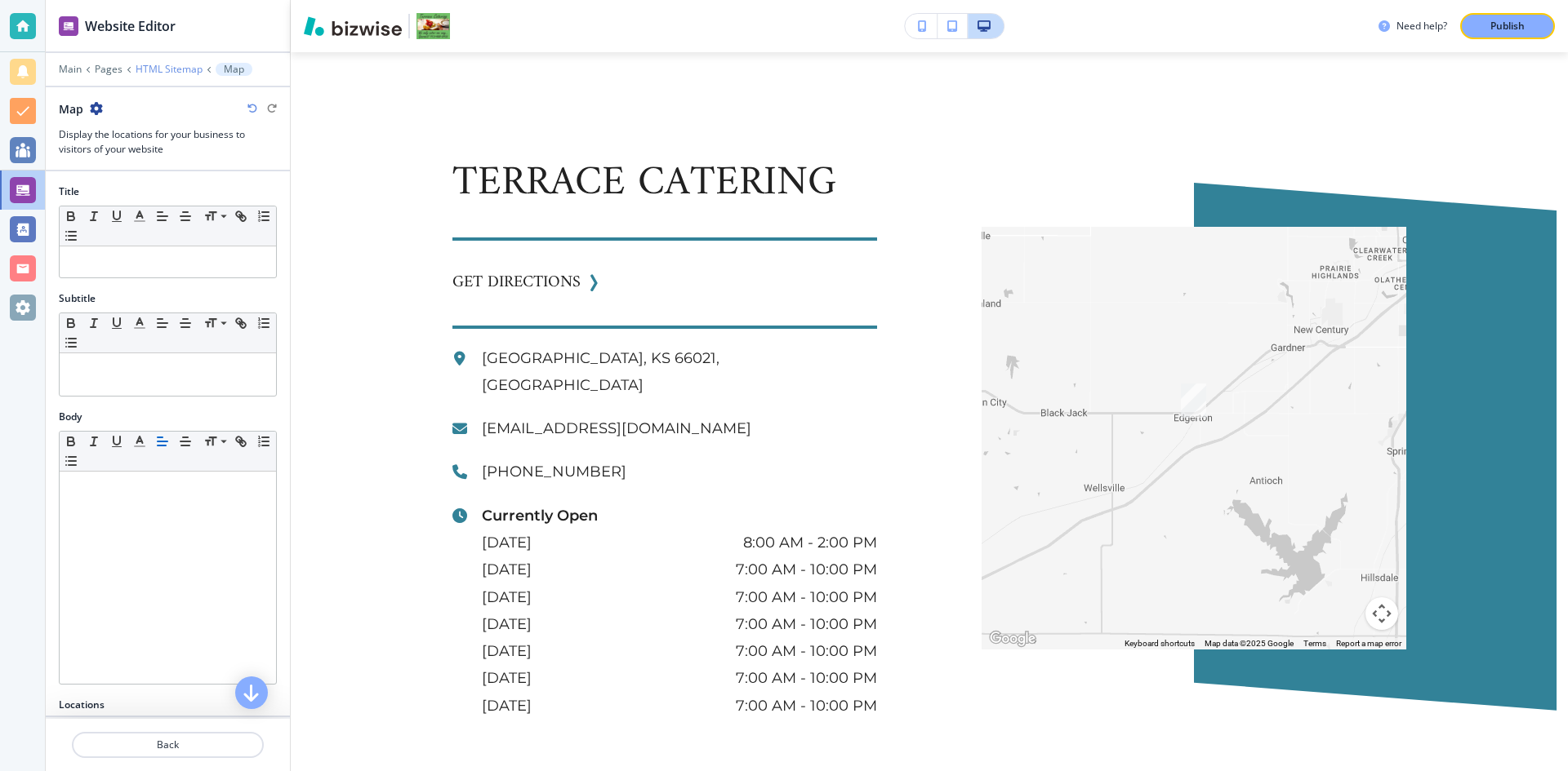
click at [173, 72] on p "HTML Sitemap" at bounding box center [168, 69] width 67 height 12
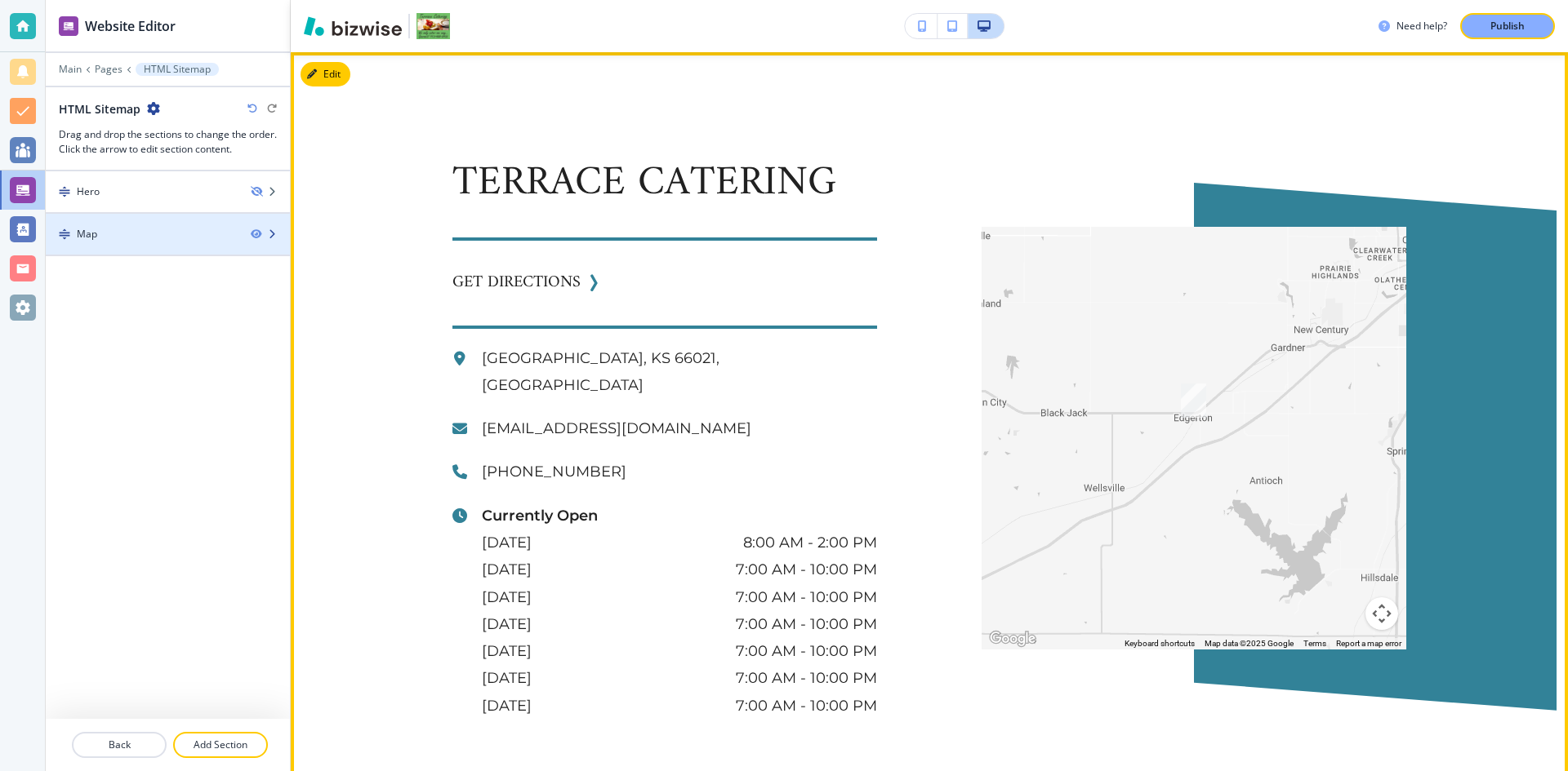
click at [272, 234] on icon "button" at bounding box center [272, 234] width 10 height 10
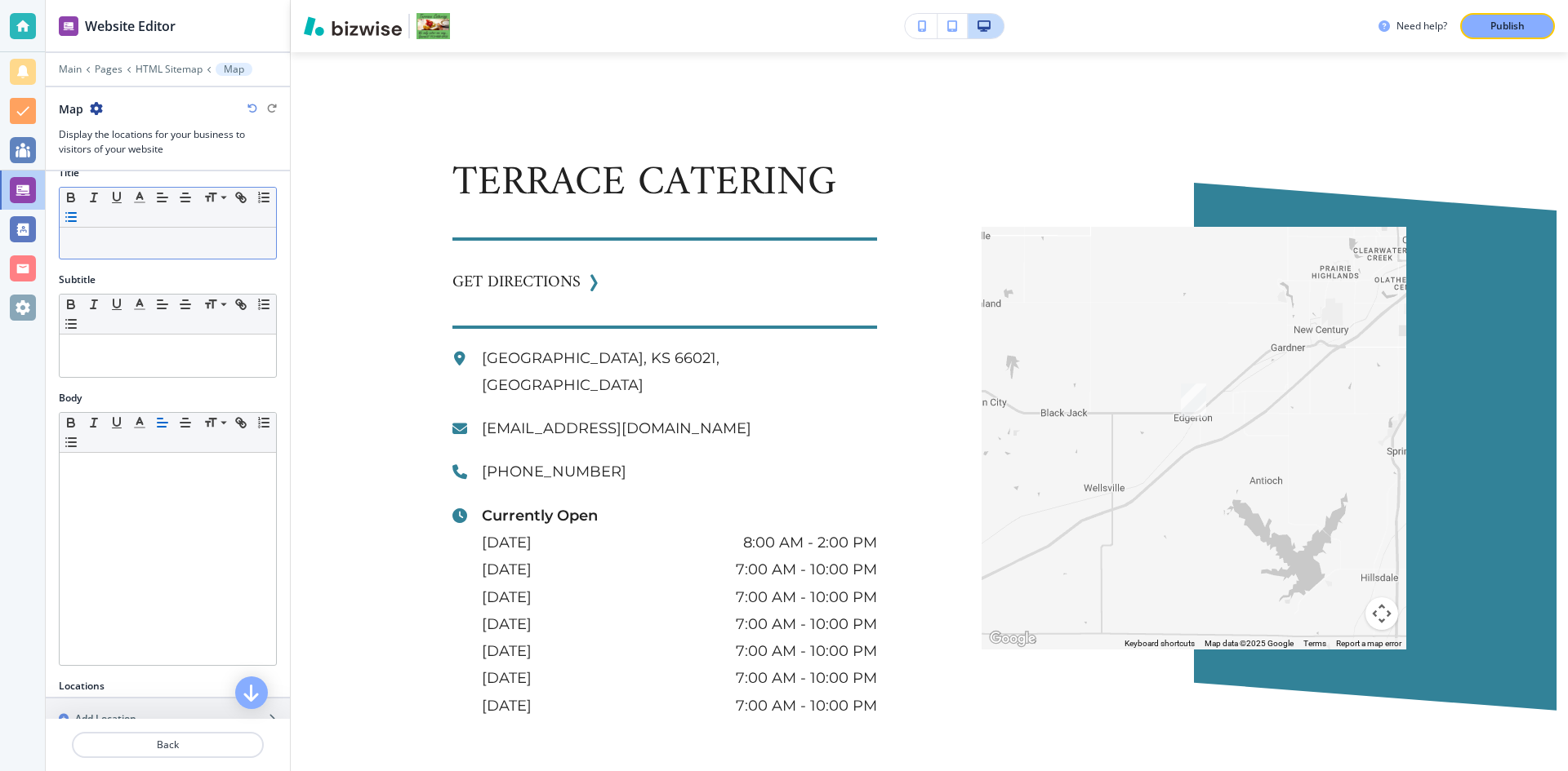
scroll to position [0, 0]
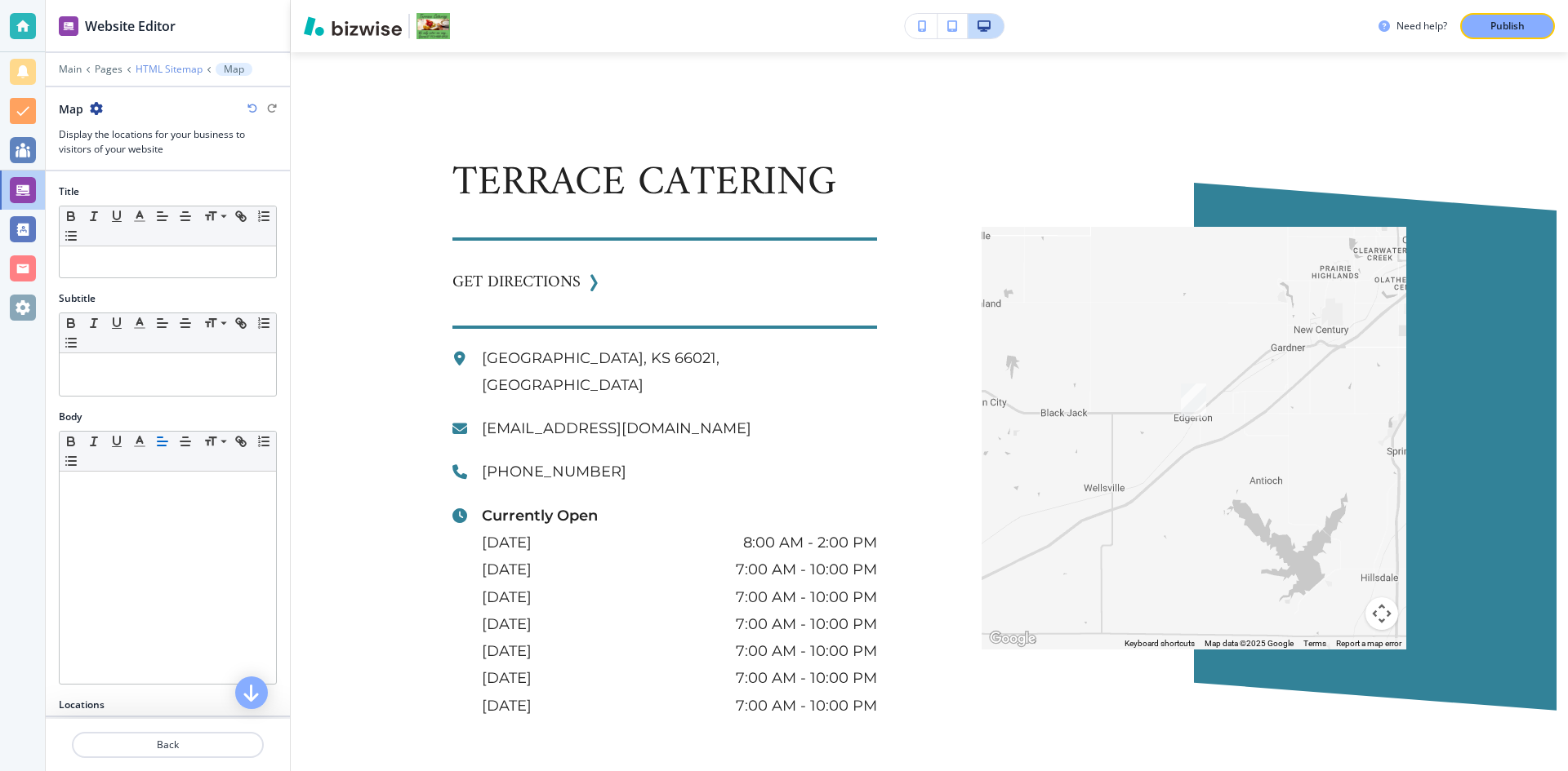
click at [146, 68] on p "HTML Sitemap" at bounding box center [168, 69] width 67 height 12
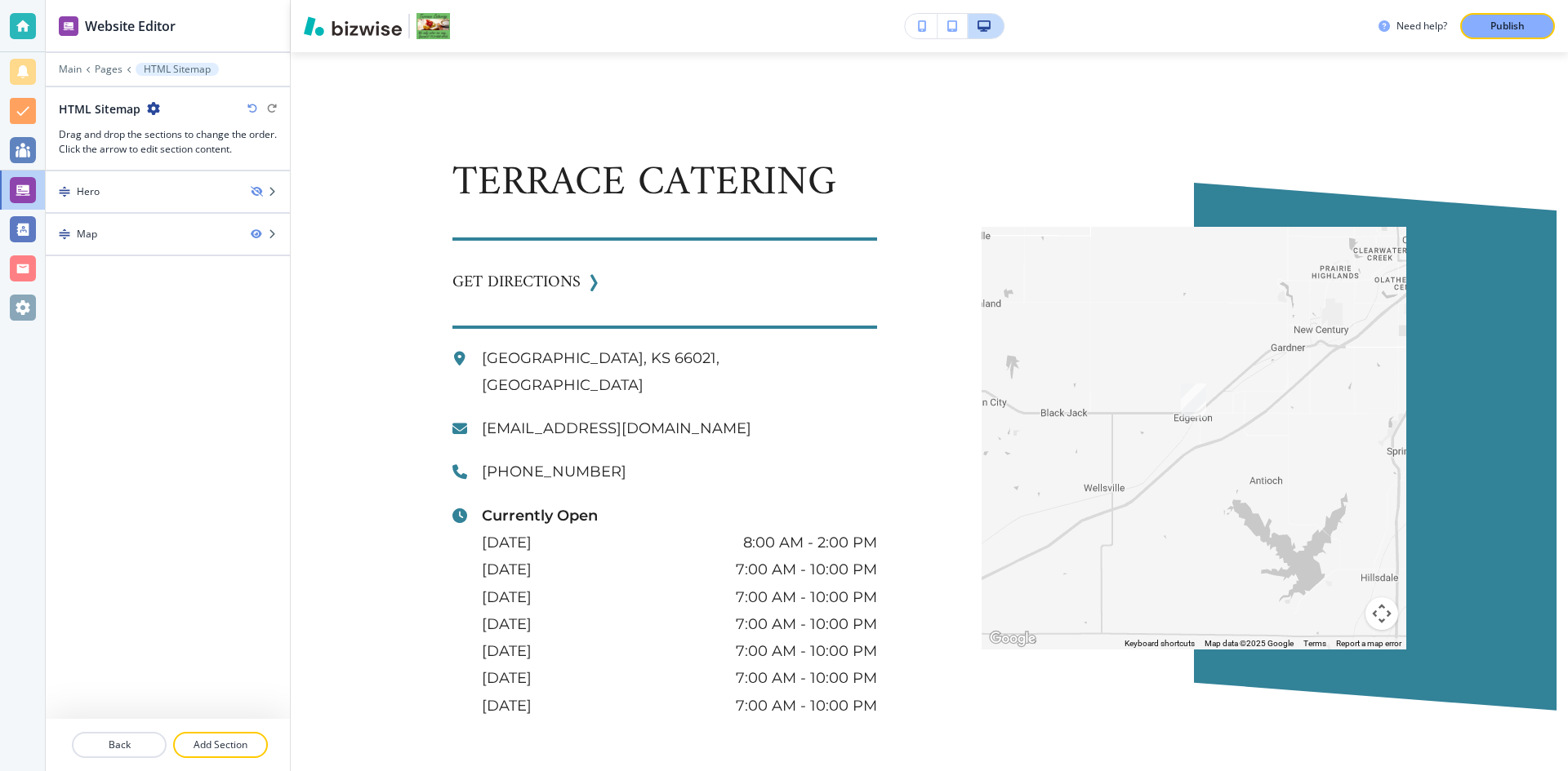
click at [151, 107] on icon "button" at bounding box center [153, 108] width 13 height 13
click at [181, 141] on p "Edit Page Settings" at bounding box center [197, 137] width 83 height 14
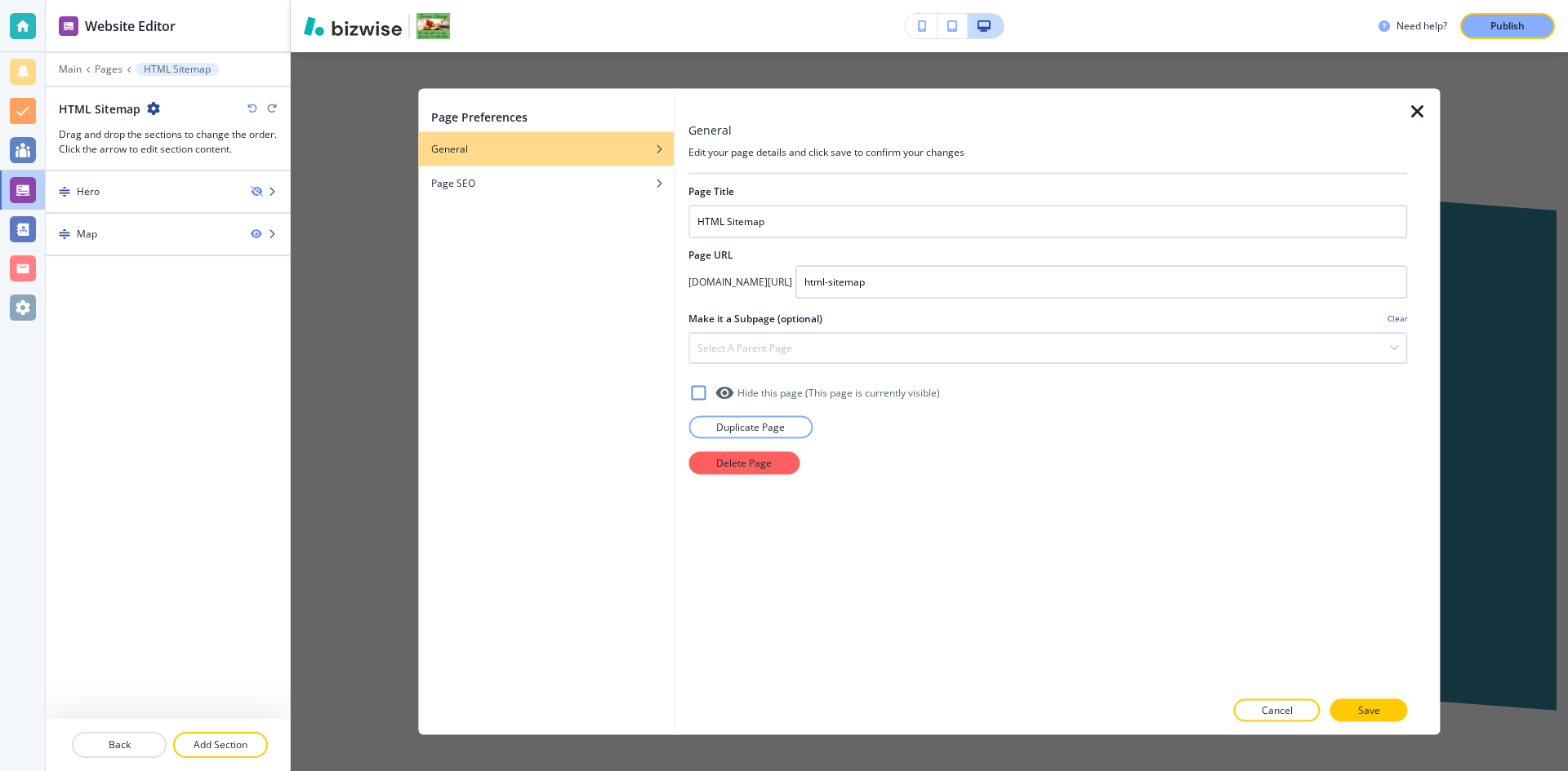
click at [1414, 109] on icon "button" at bounding box center [1417, 111] width 19 height 19
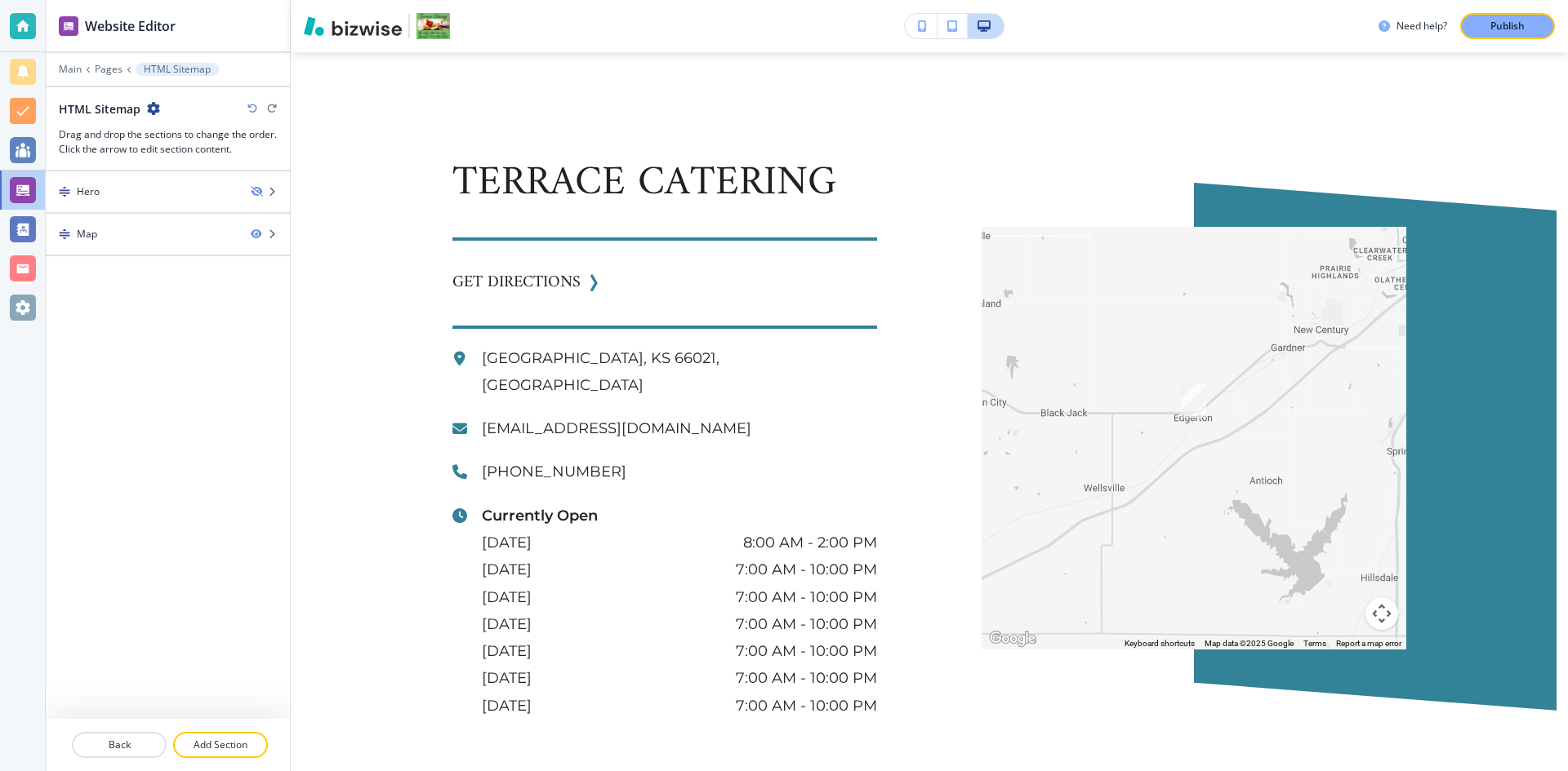
click at [253, 108] on icon "button" at bounding box center [253, 109] width 10 height 10
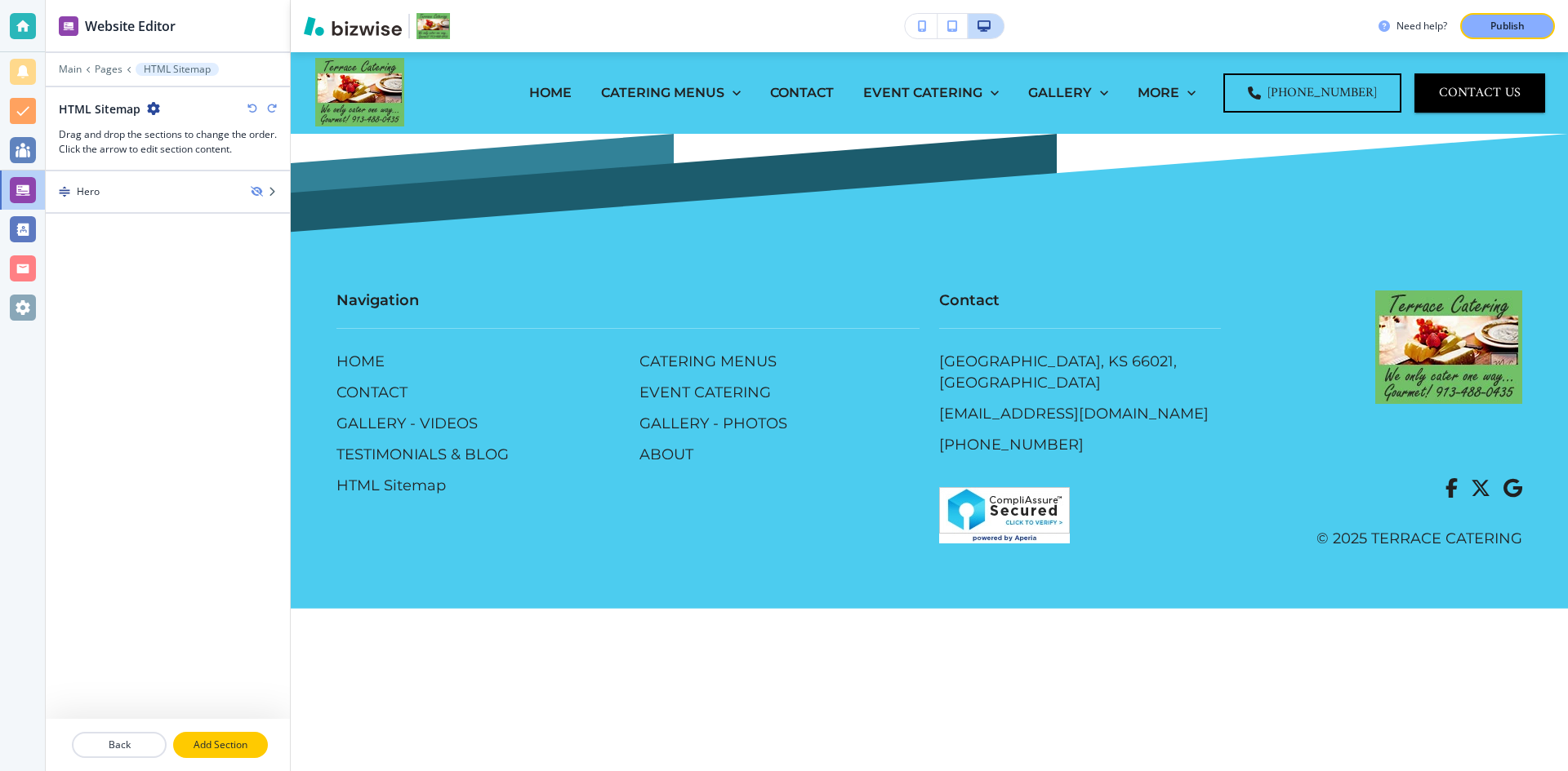
click at [232, 746] on p "Add Section" at bounding box center [221, 745] width 91 height 14
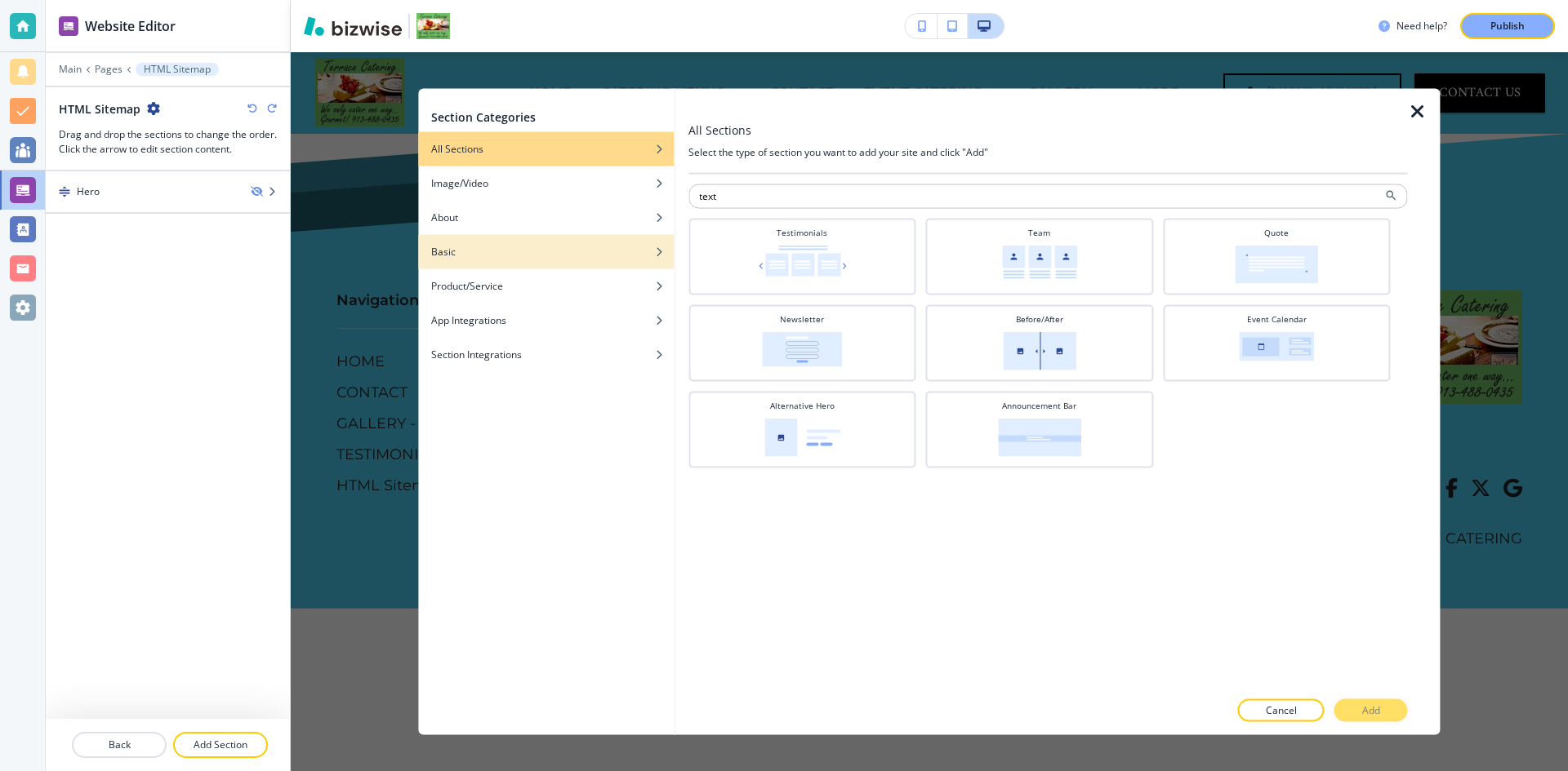
type input "text"
click at [478, 247] on div "Basic" at bounding box center [546, 251] width 255 height 14
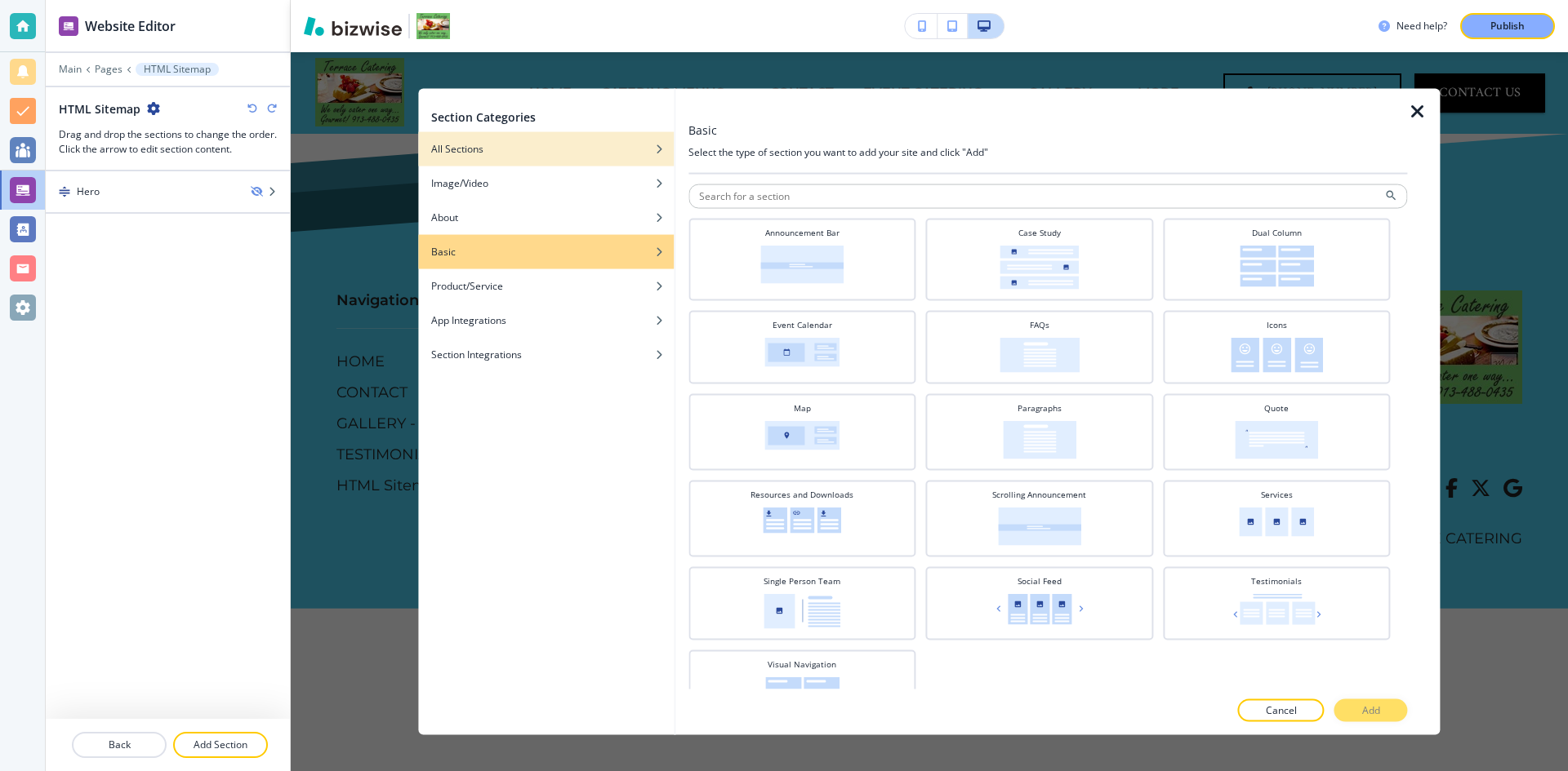
click at [474, 156] on div "button" at bounding box center [546, 161] width 255 height 10
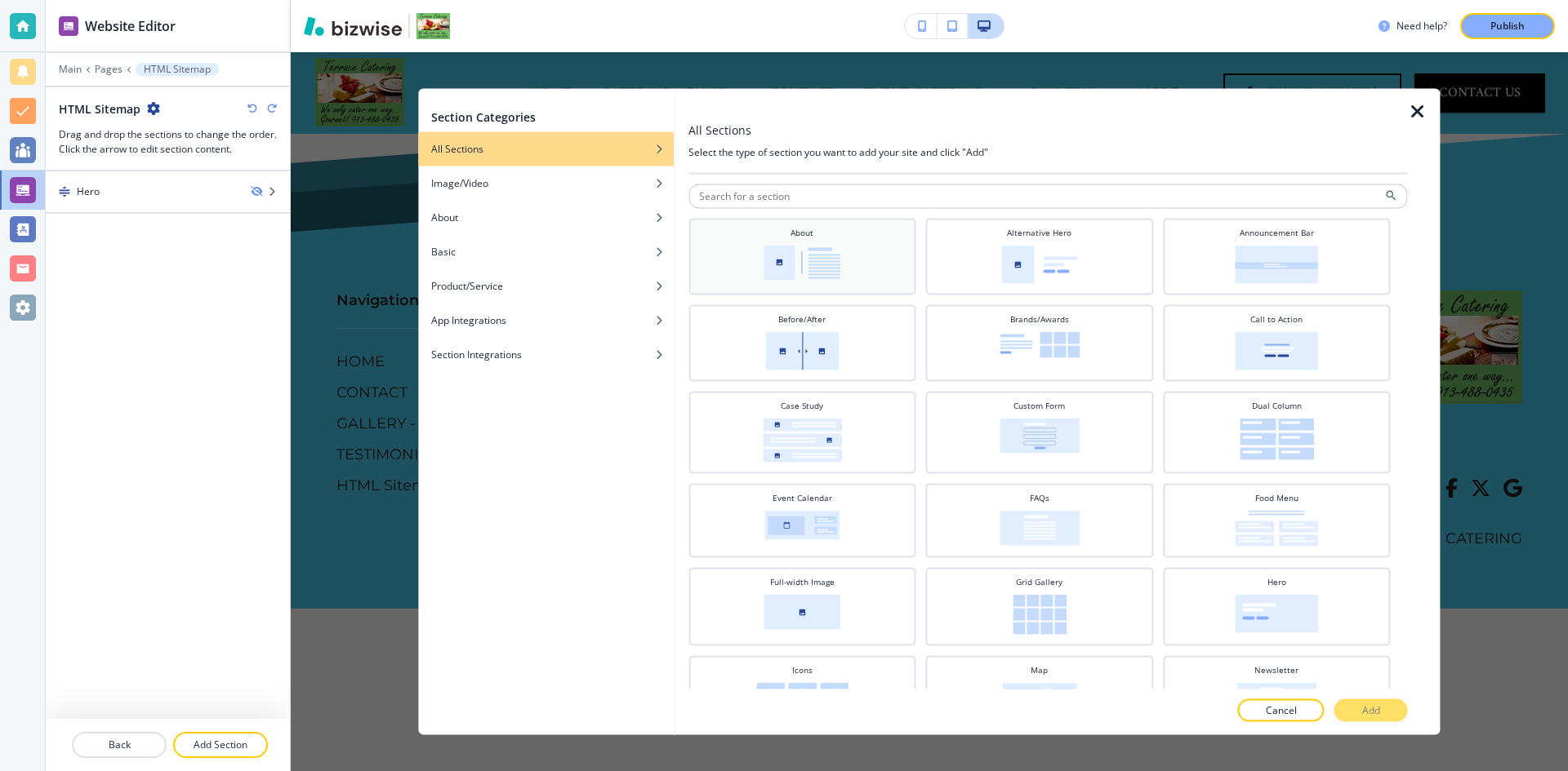
click at [793, 250] on img at bounding box center [802, 263] width 77 height 36
click at [1389, 711] on button "Add" at bounding box center [1371, 710] width 74 height 23
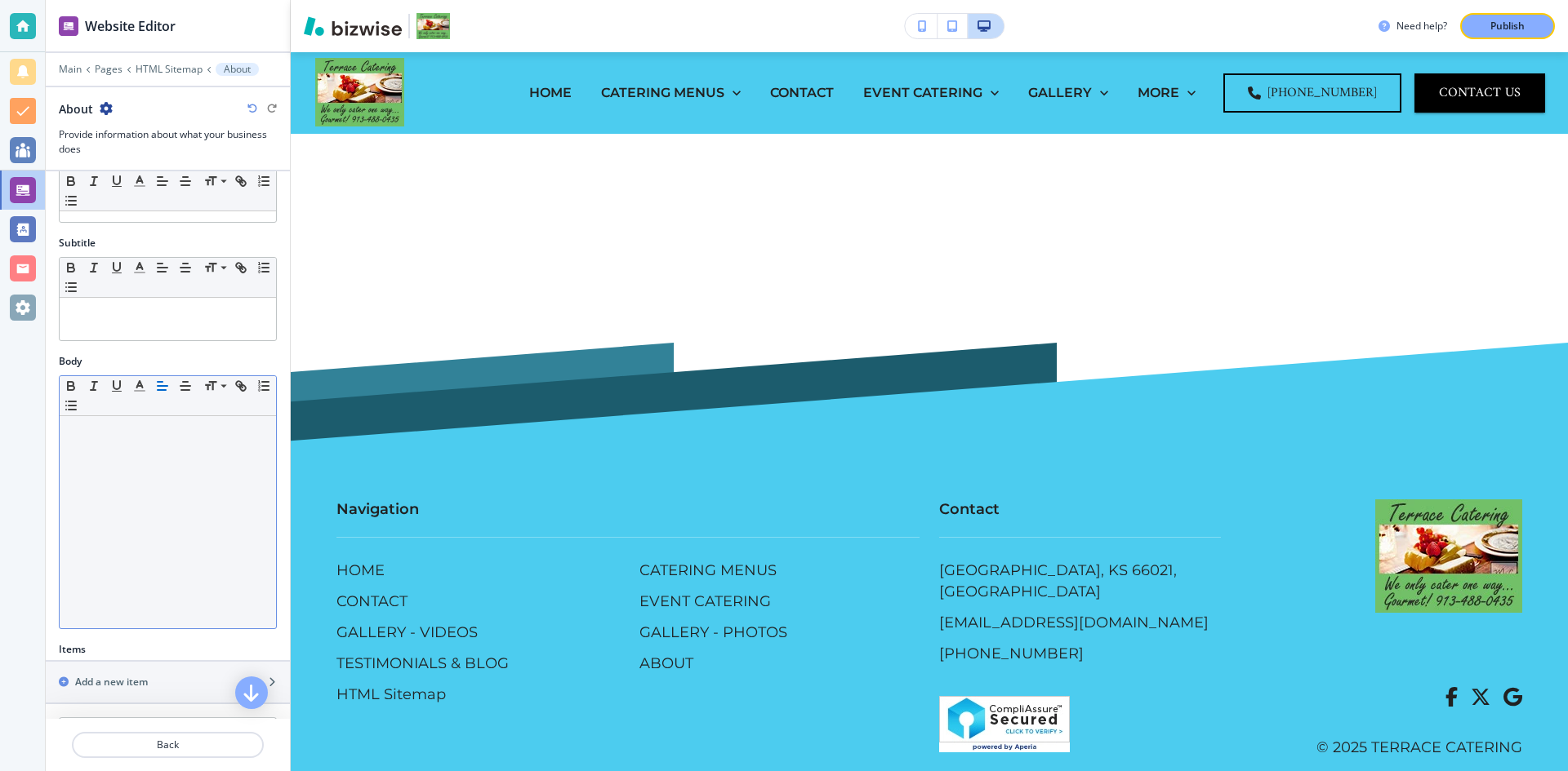
scroll to position [49, 0]
click at [130, 479] on div at bounding box center [167, 528] width 217 height 212
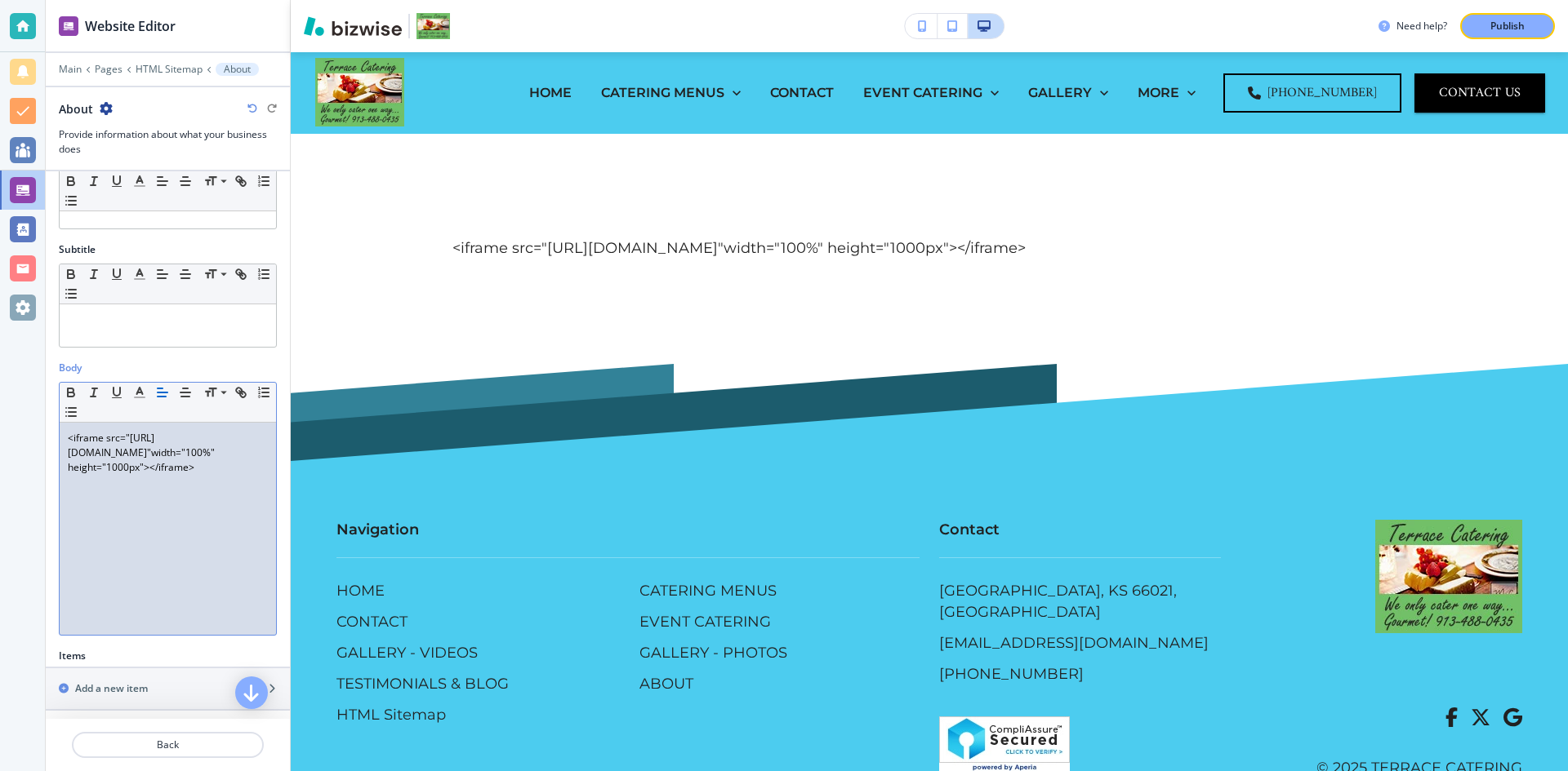
drag, startPoint x: 186, startPoint y: 487, endPoint x: 55, endPoint y: 435, distance: 140.9
click at [55, 435] on div "Body Small Normal Large Huge <iframe src=" [URL][DOMAIN_NAME]" width="100%" hei…" at bounding box center [167, 505] width 244 height 288
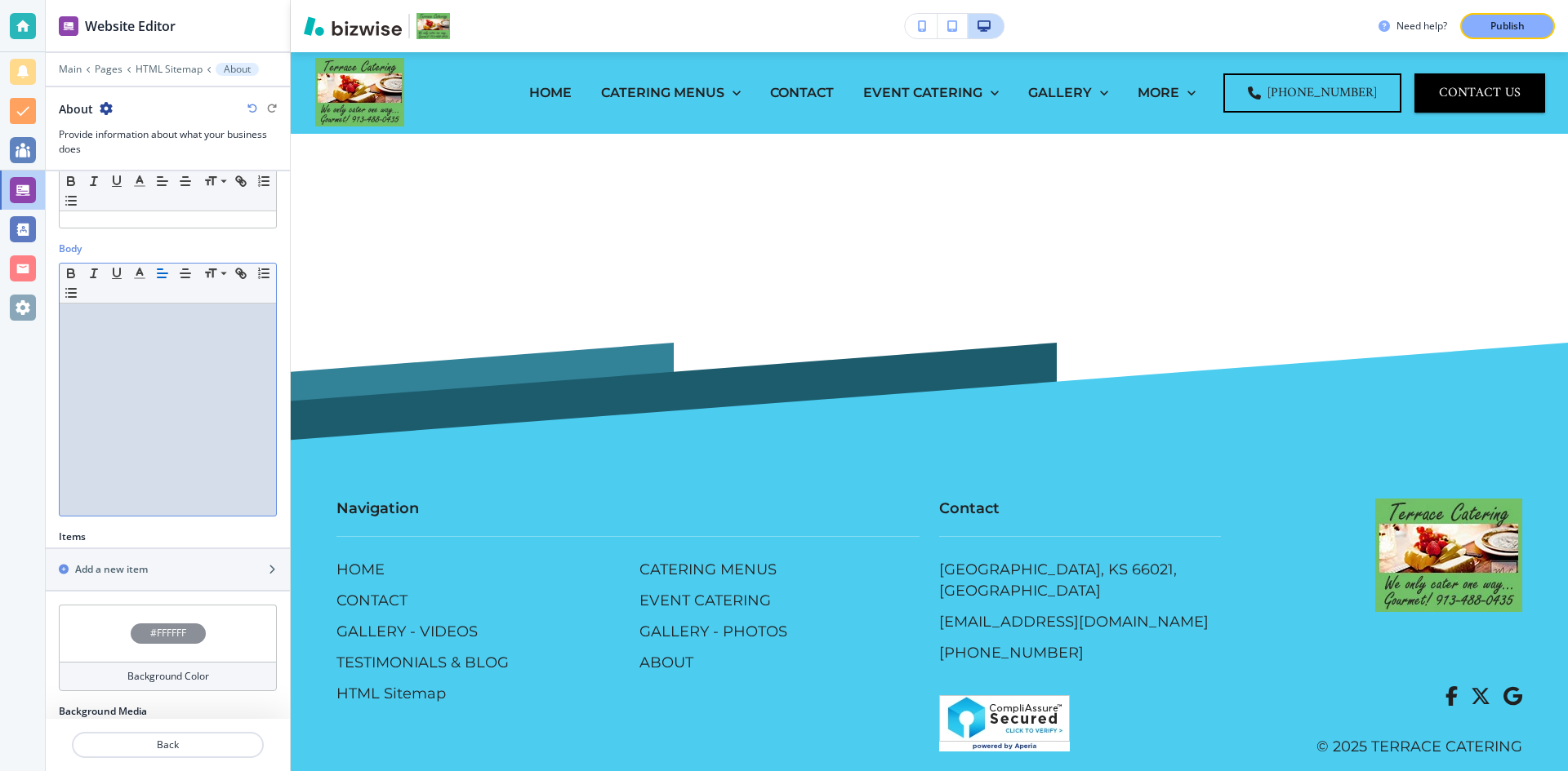
scroll to position [294, 0]
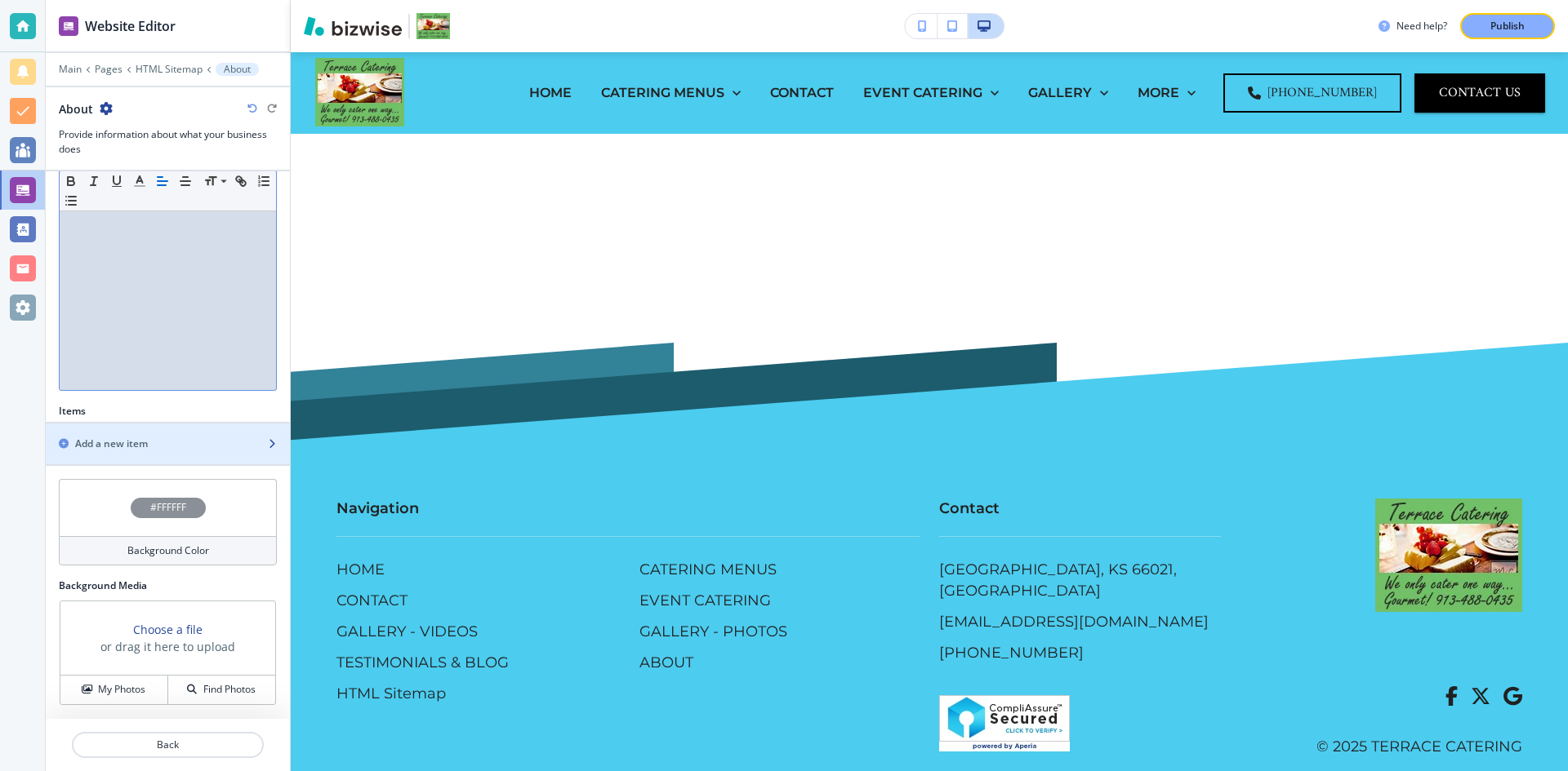
click at [126, 454] on div "button" at bounding box center [167, 457] width 244 height 13
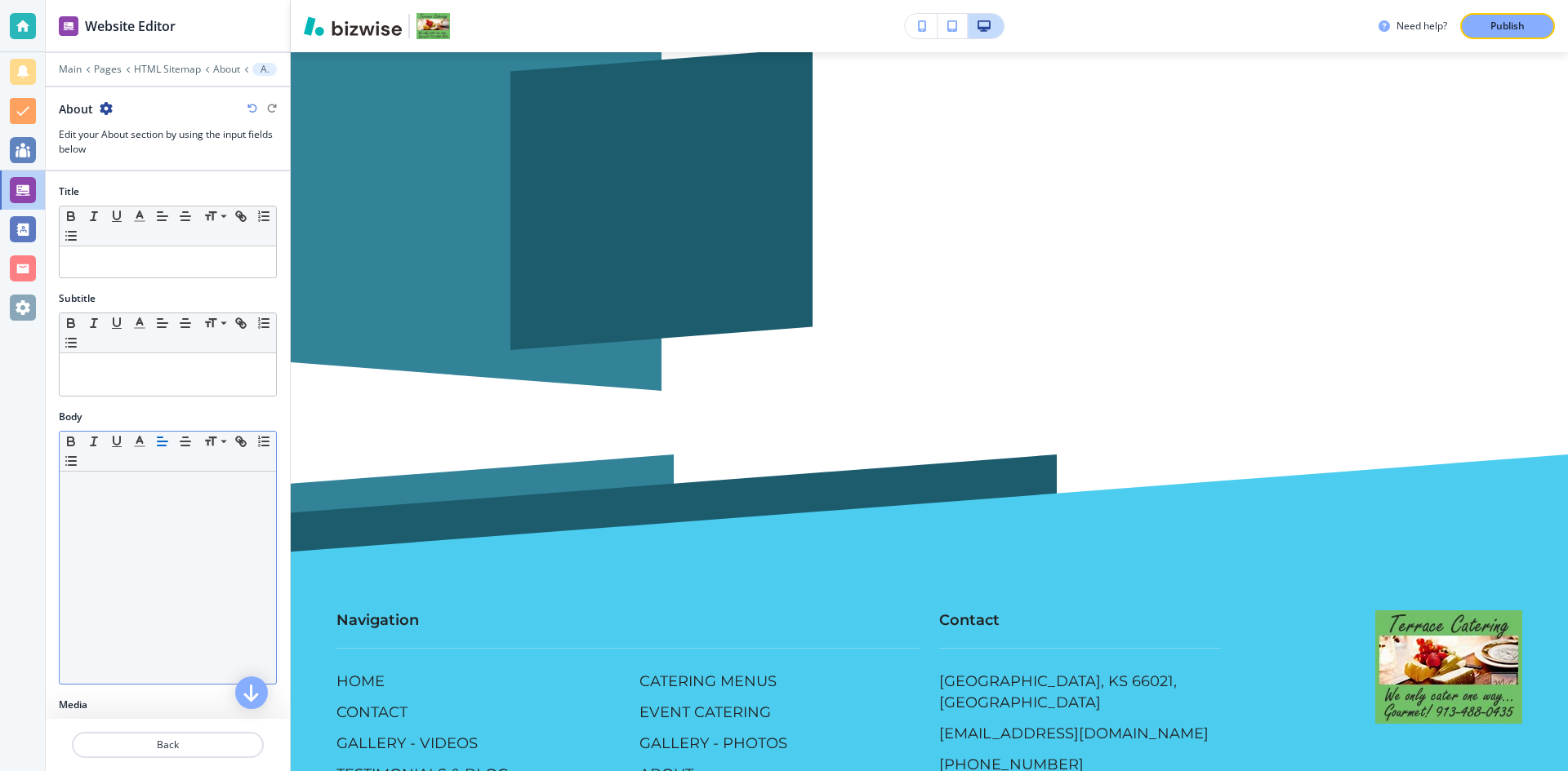
scroll to position [250, 0]
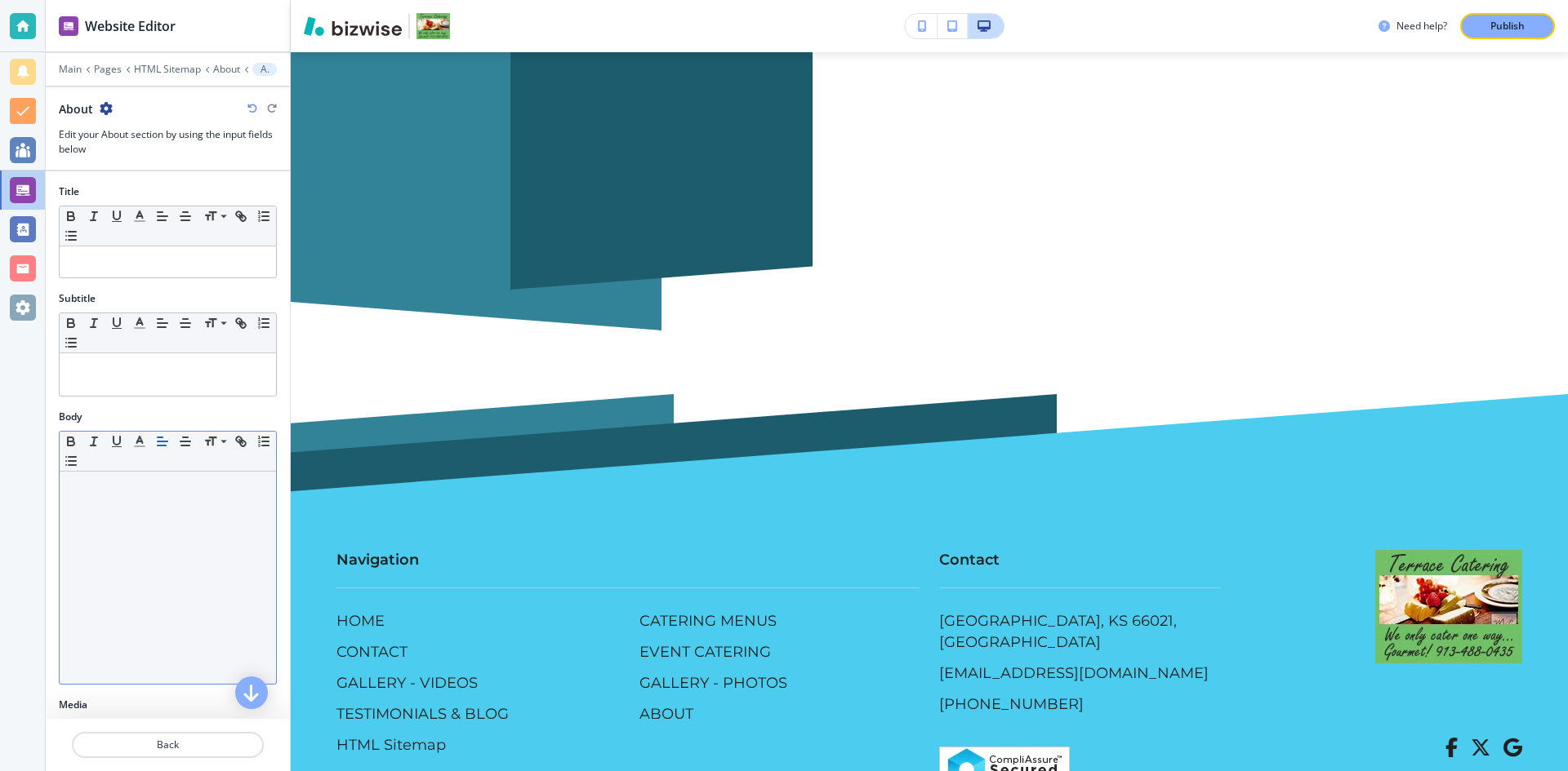
click at [151, 509] on div at bounding box center [167, 577] width 217 height 212
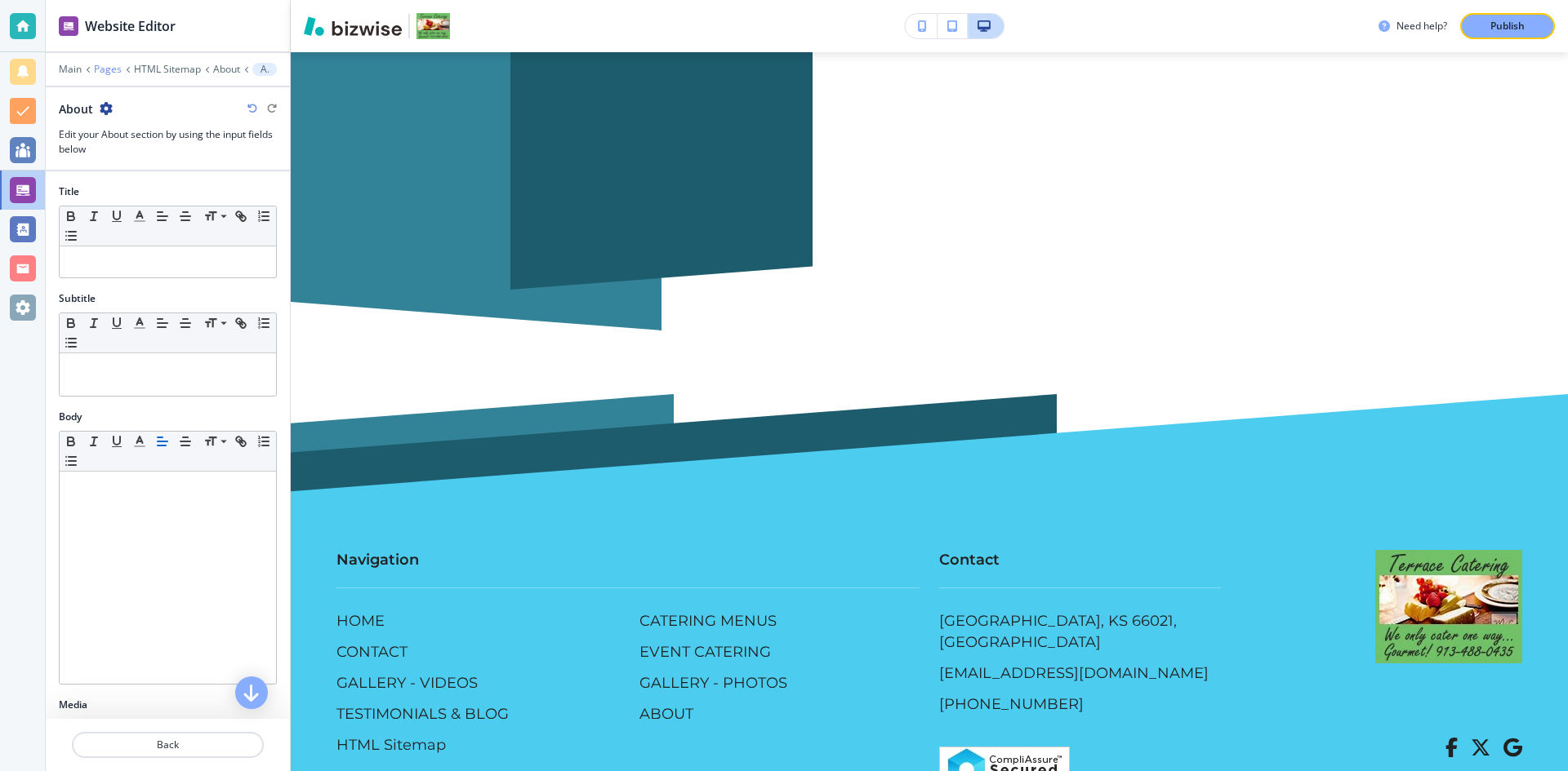
click at [107, 67] on p "Pages" at bounding box center [107, 69] width 28 height 12
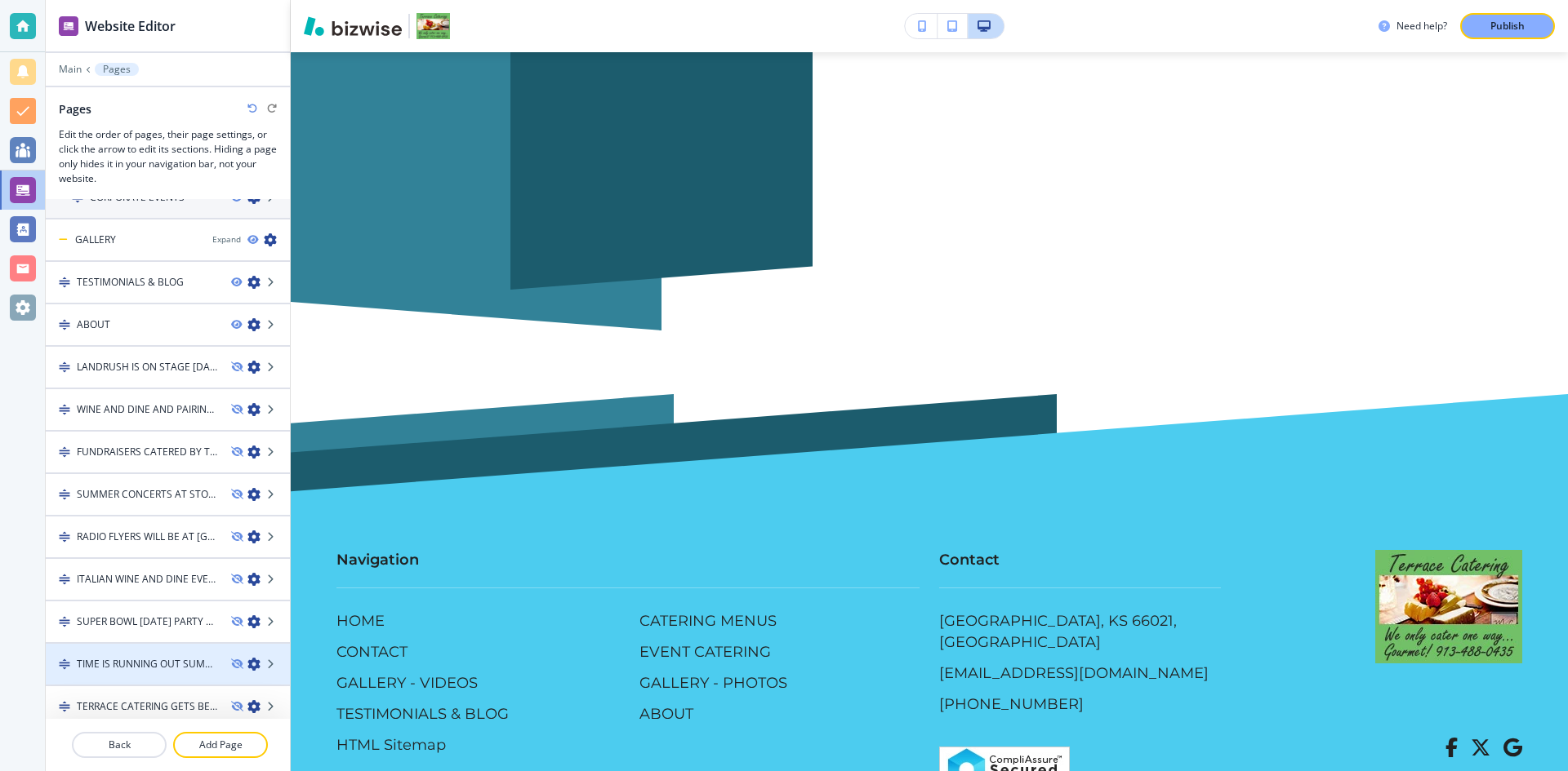
scroll to position [415, 0]
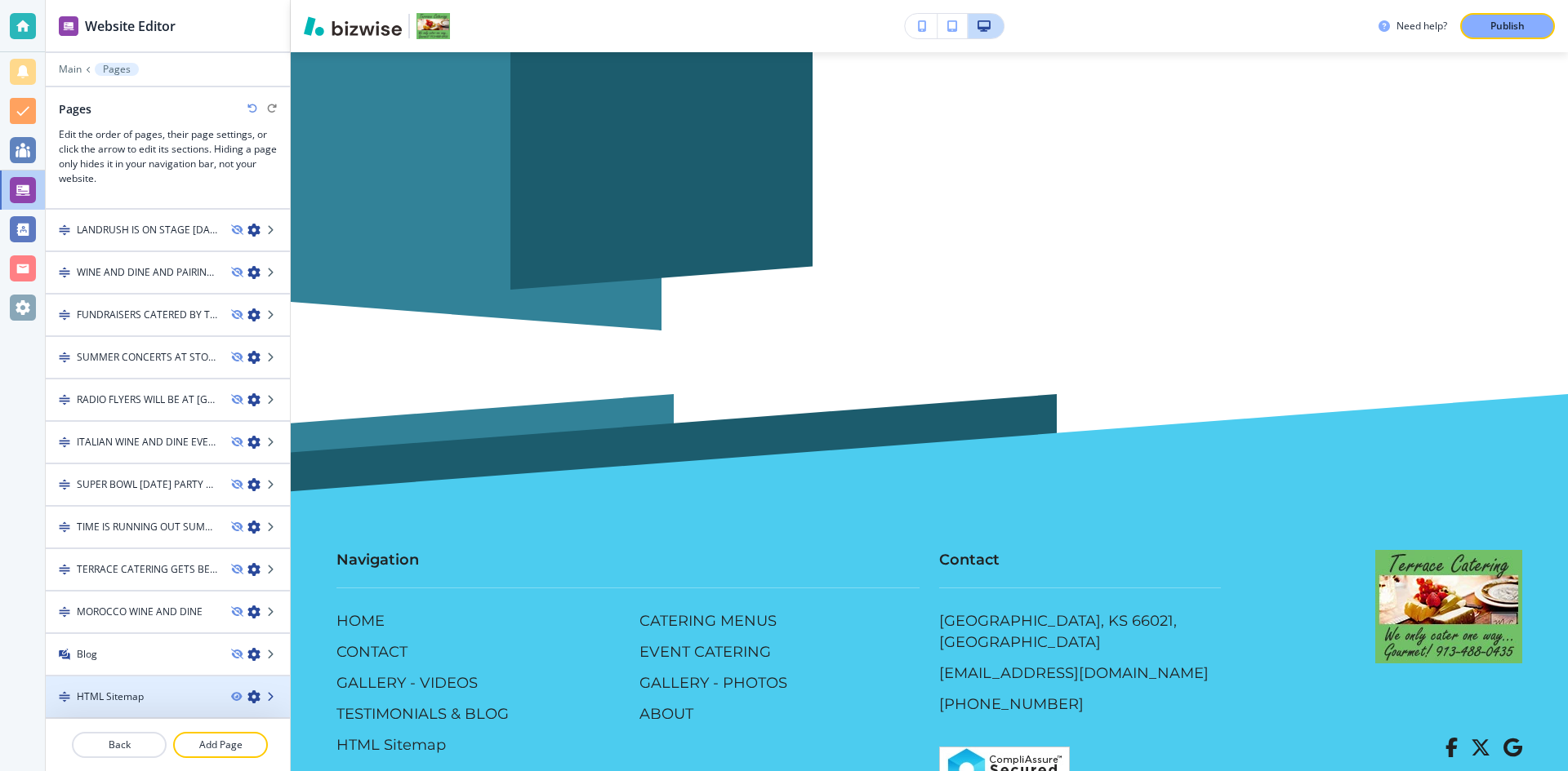
click at [267, 696] on icon at bounding box center [272, 697] width 10 height 10
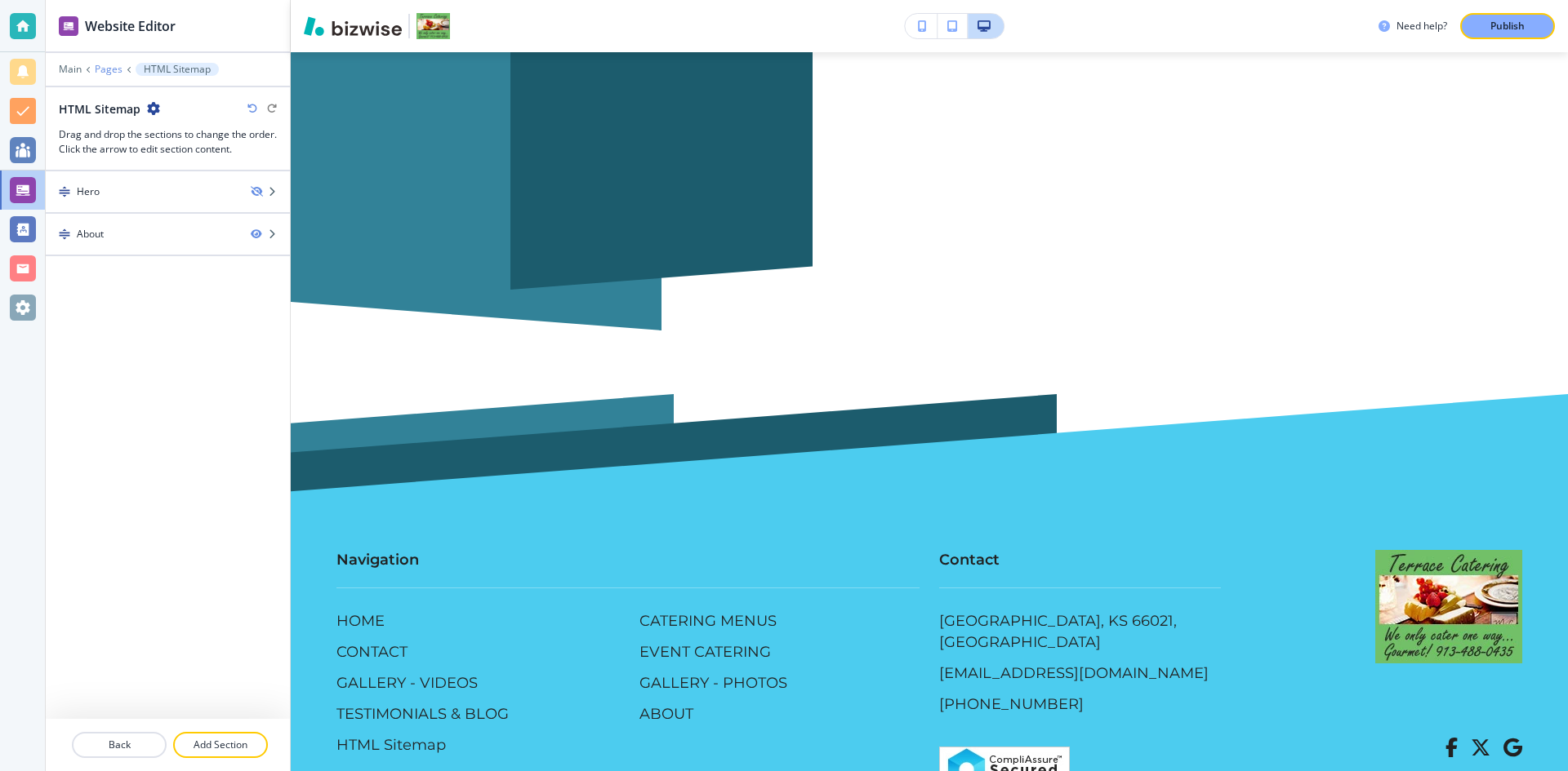
click at [101, 74] on p "Pages" at bounding box center [108, 69] width 28 height 12
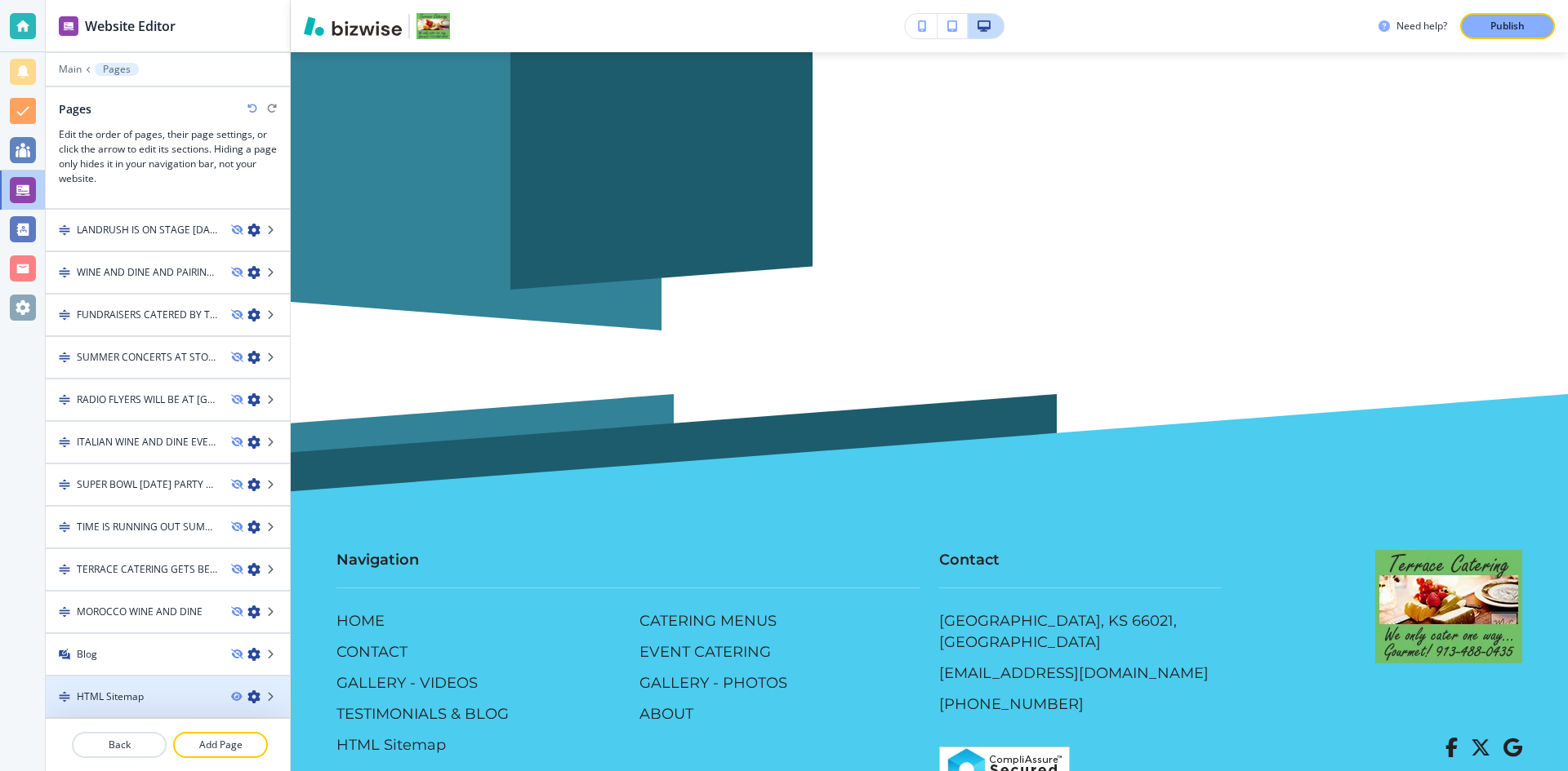
click at [61, 697] on img at bounding box center [65, 697] width 12 height 12
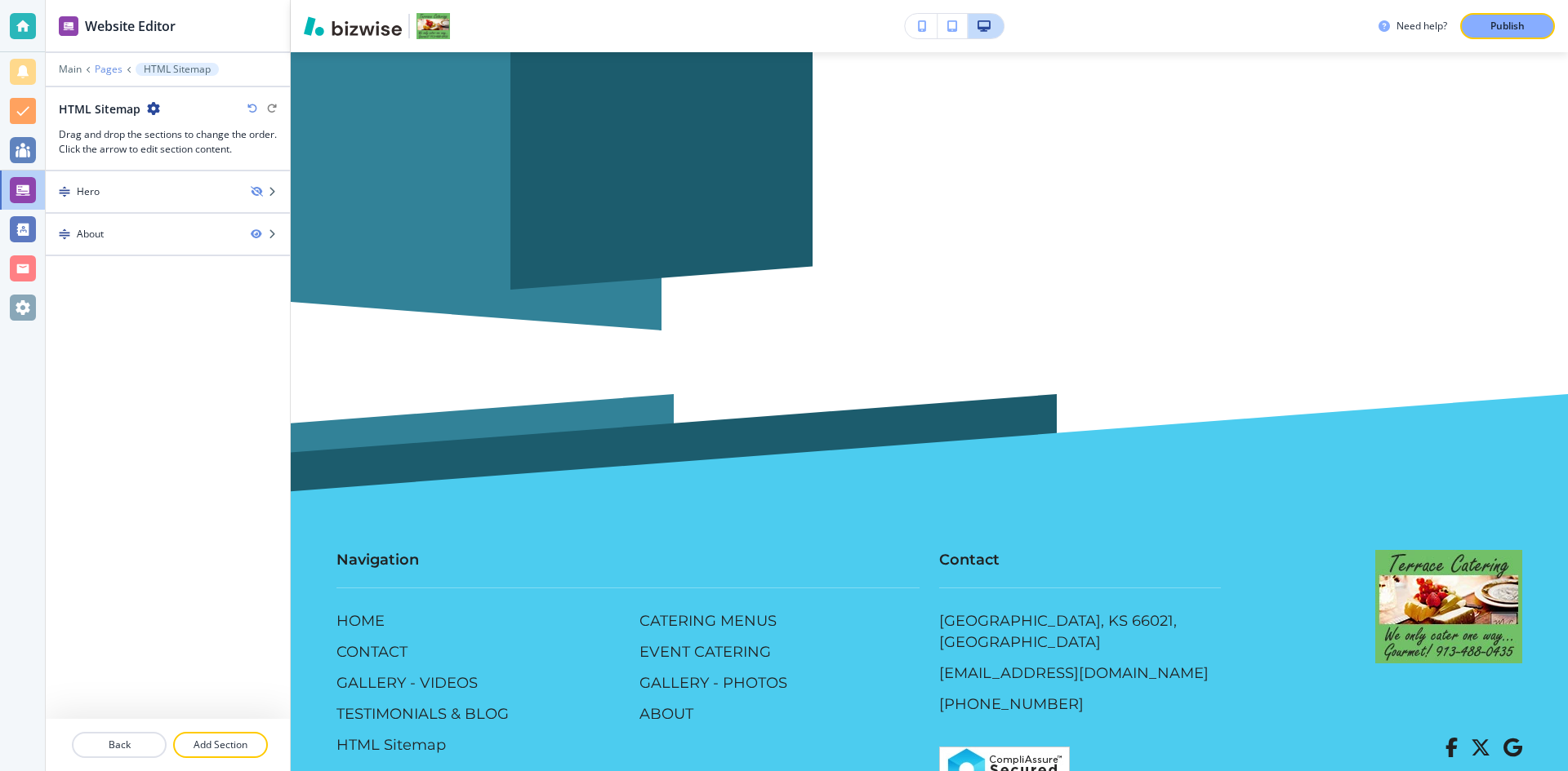
click at [104, 71] on p "Pages" at bounding box center [108, 69] width 28 height 12
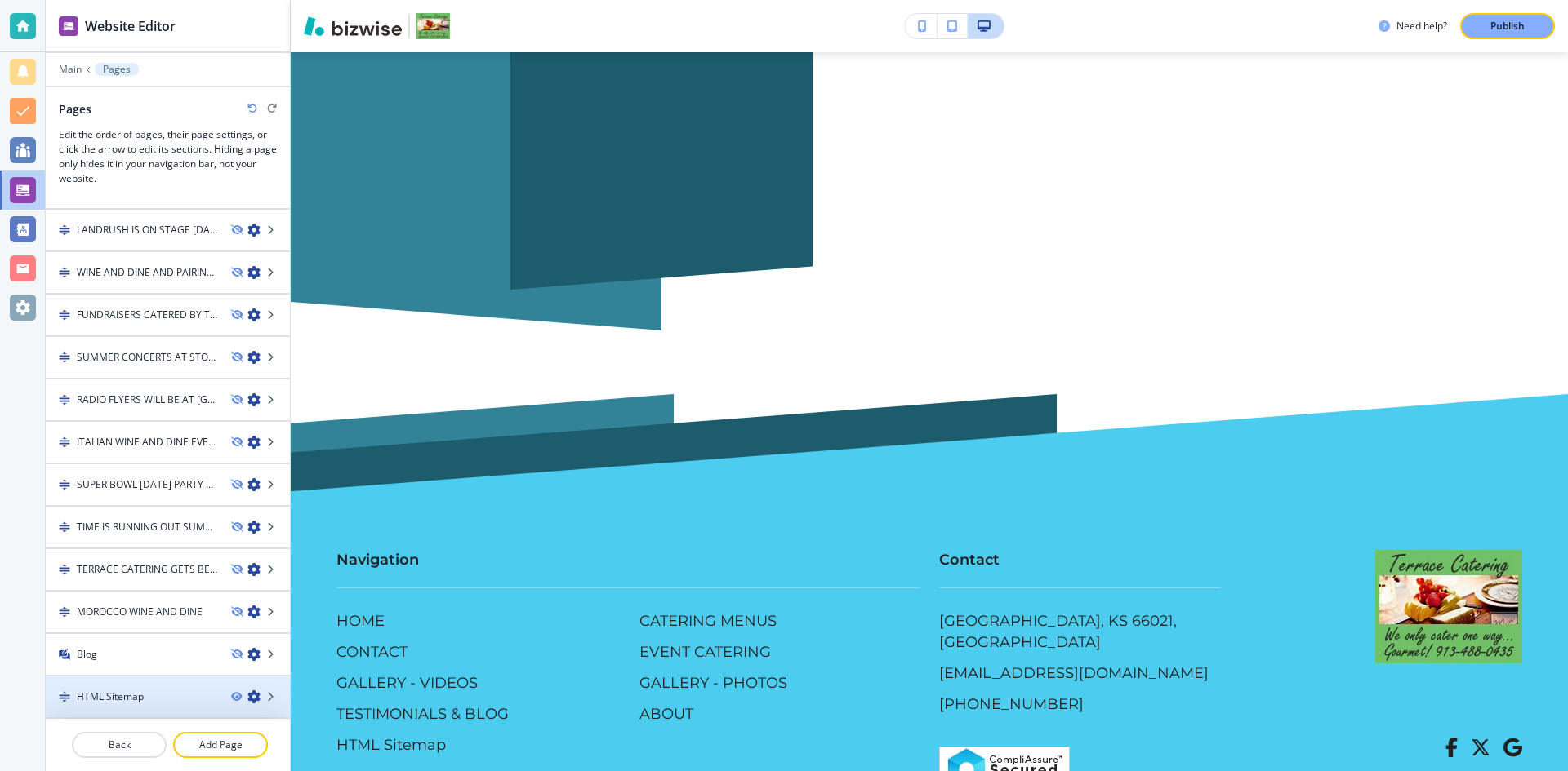
click at [248, 697] on icon "button" at bounding box center [254, 697] width 13 height 13
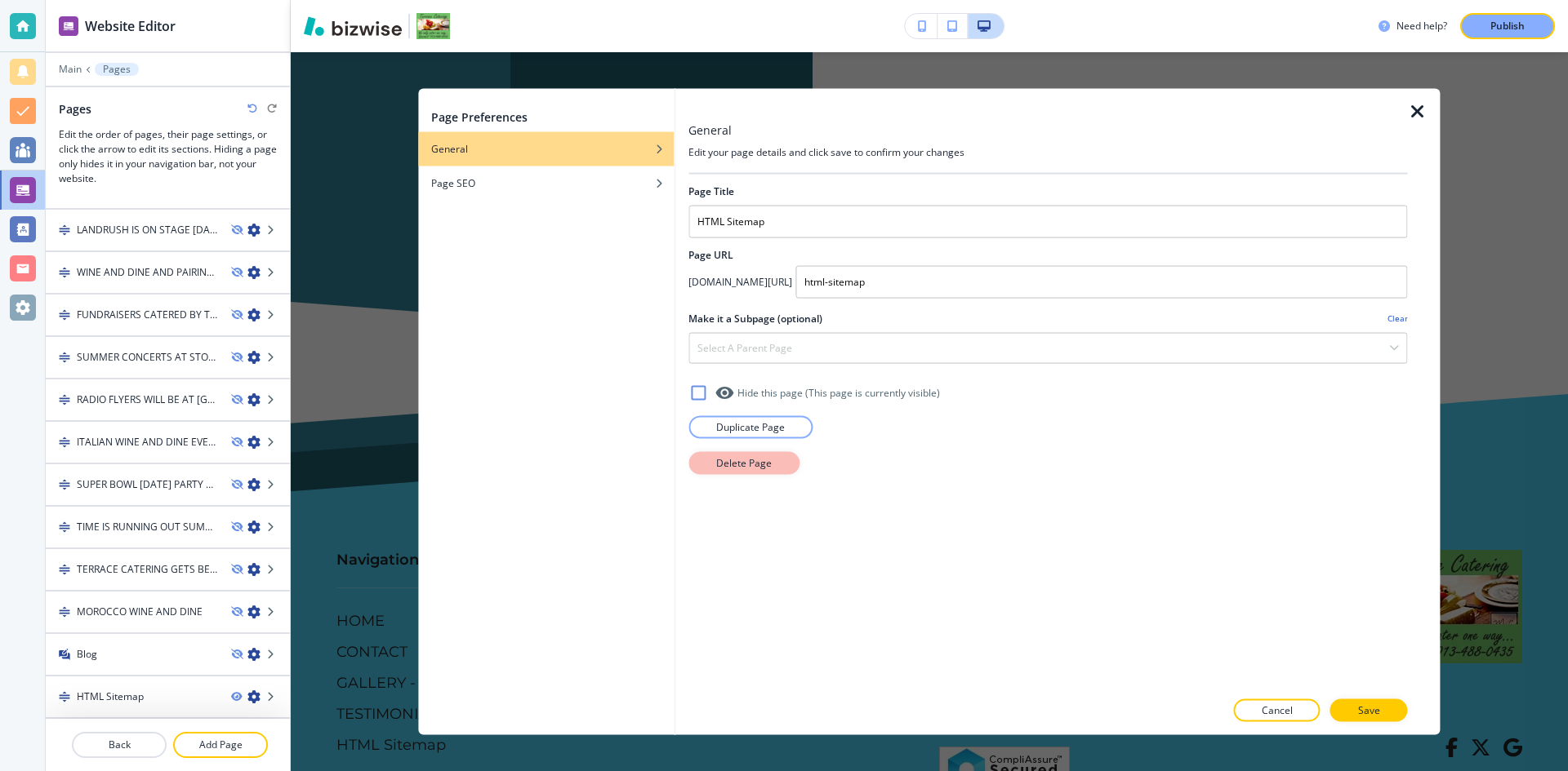
click at [747, 464] on p "Delete Page" at bounding box center [744, 462] width 56 height 14
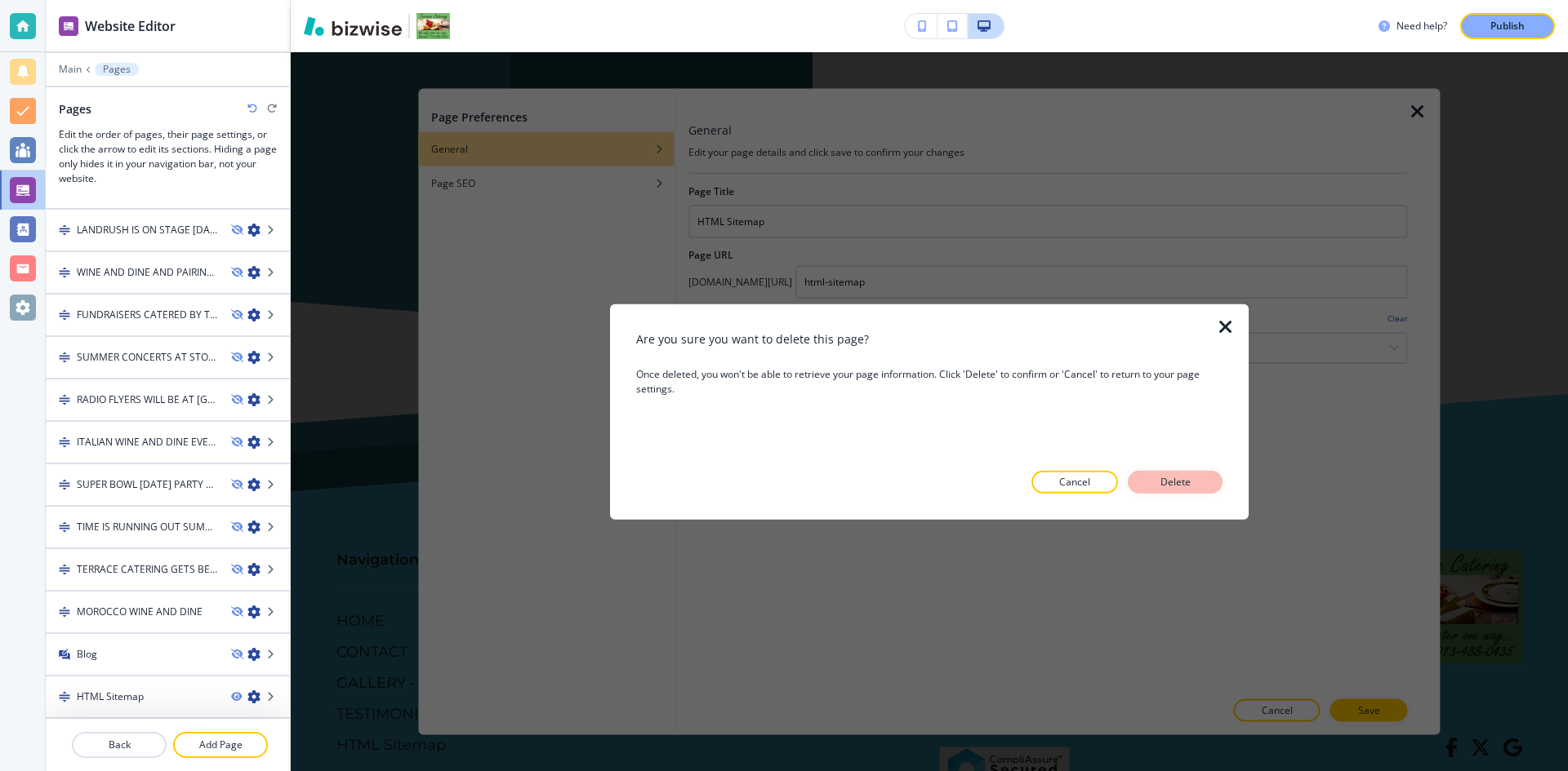
click at [1176, 485] on p "Delete" at bounding box center [1175, 482] width 39 height 14
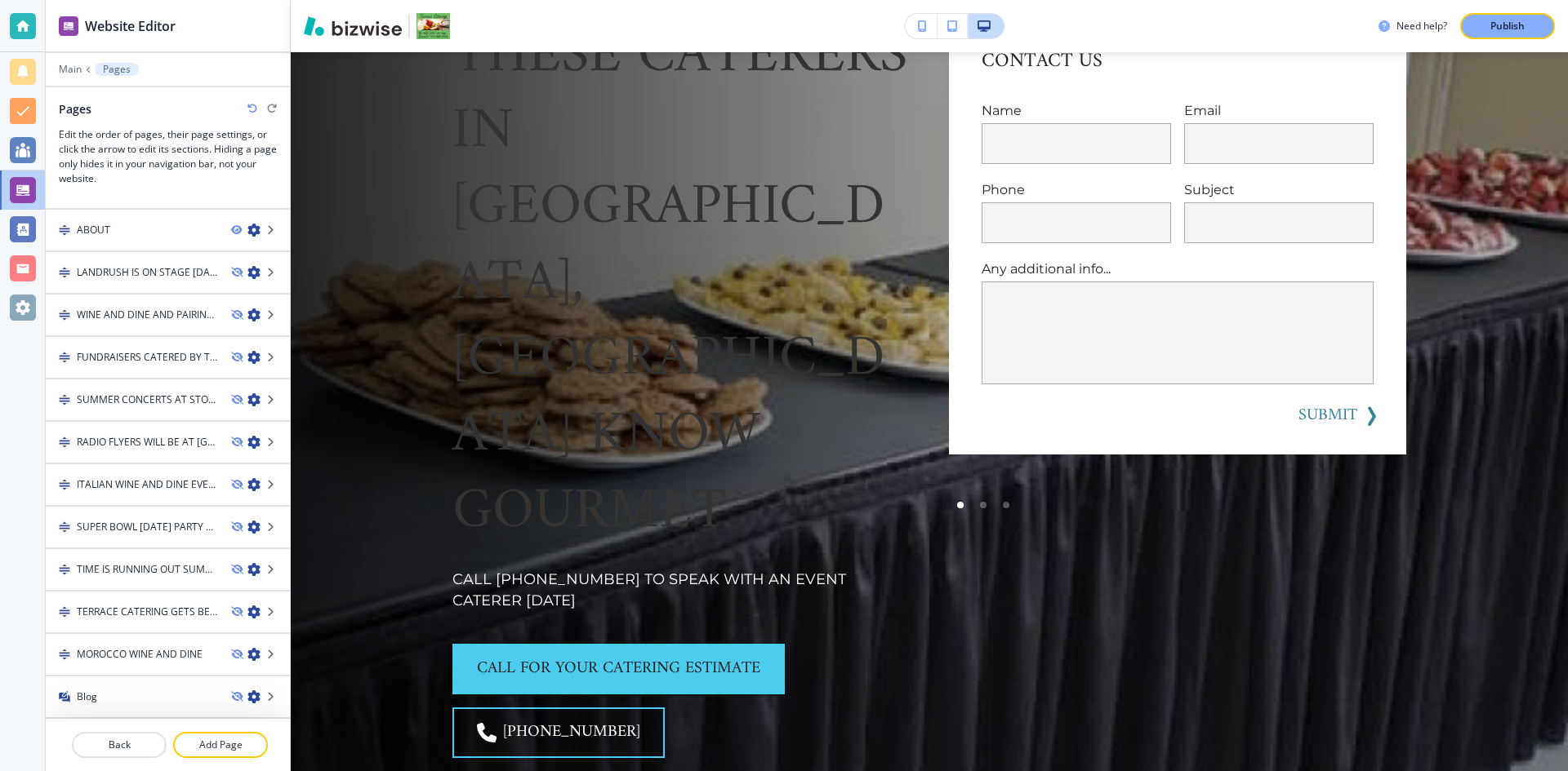
scroll to position [373, 0]
